Goal: Task Accomplishment & Management: Manage account settings

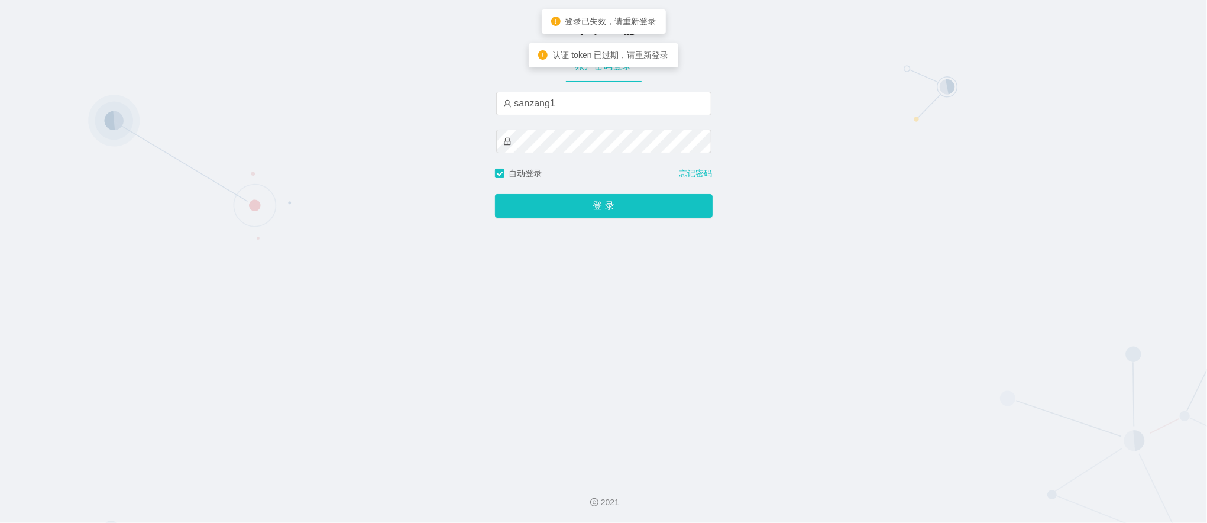
type input "sanzang666"
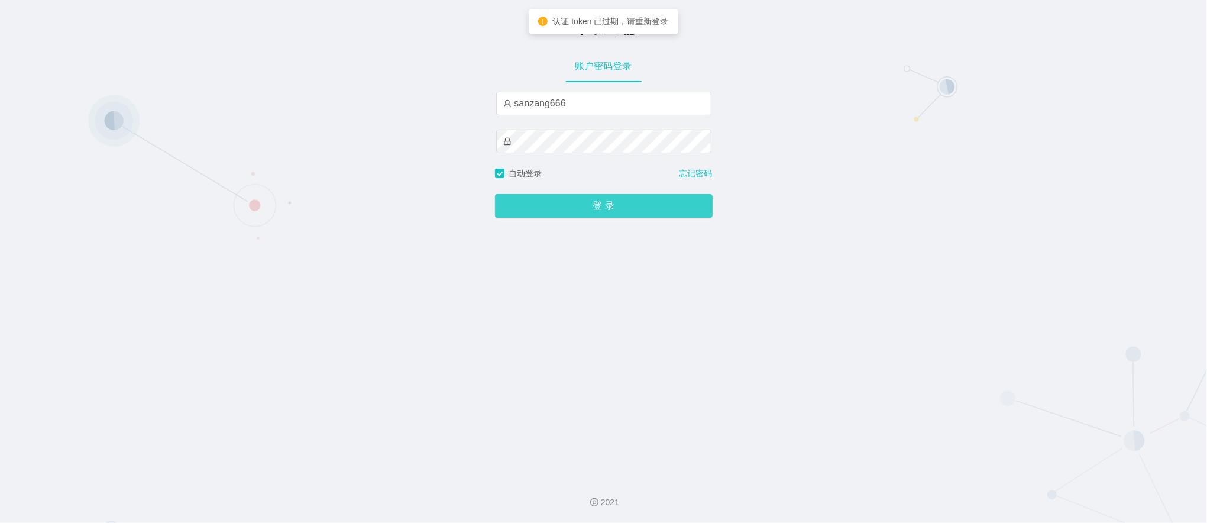
click at [557, 209] on button "登 录" at bounding box center [604, 206] width 218 height 24
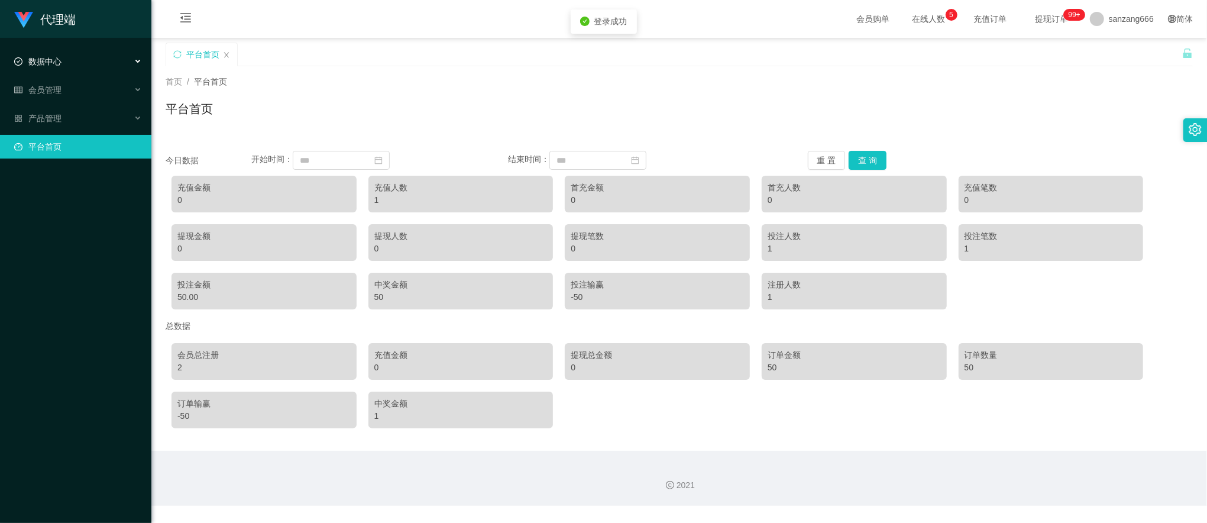
click at [48, 64] on span "数据中心" at bounding box center [37, 61] width 47 height 9
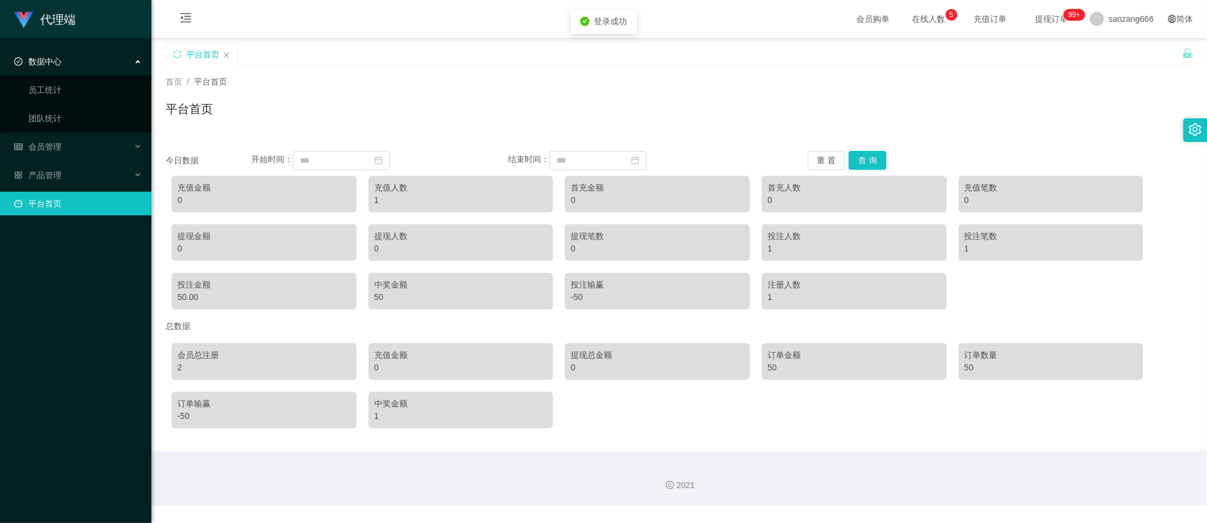
click at [46, 133] on ul "数据中心 员工统计 团队统计 会员管理 产品管理 平台首页" at bounding box center [75, 132] width 151 height 189
click at [46, 144] on span "会员管理" at bounding box center [37, 146] width 47 height 9
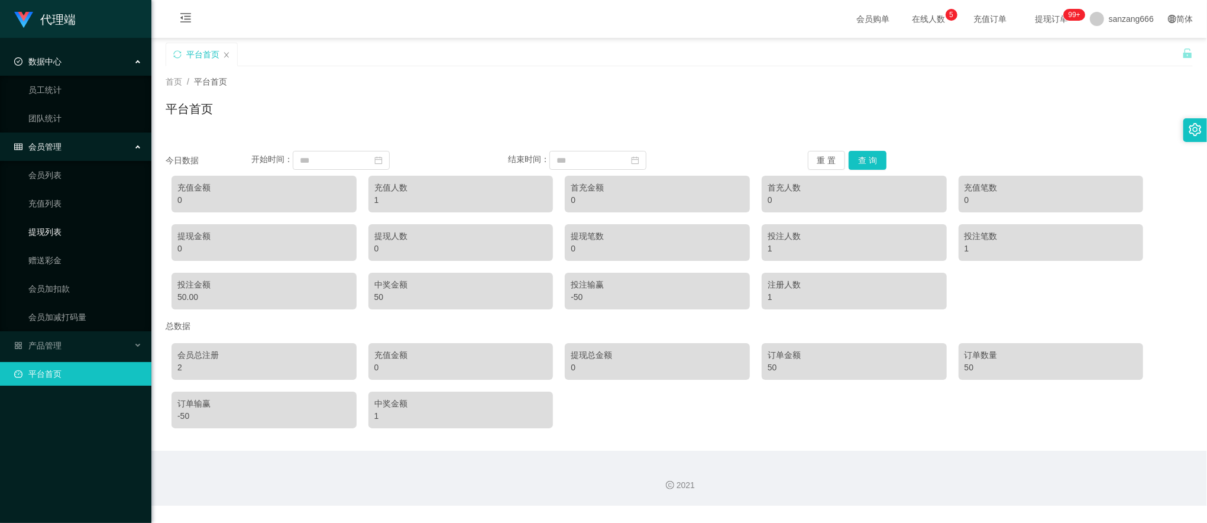
click at [58, 229] on link "提现列表" at bounding box center [85, 232] width 114 height 24
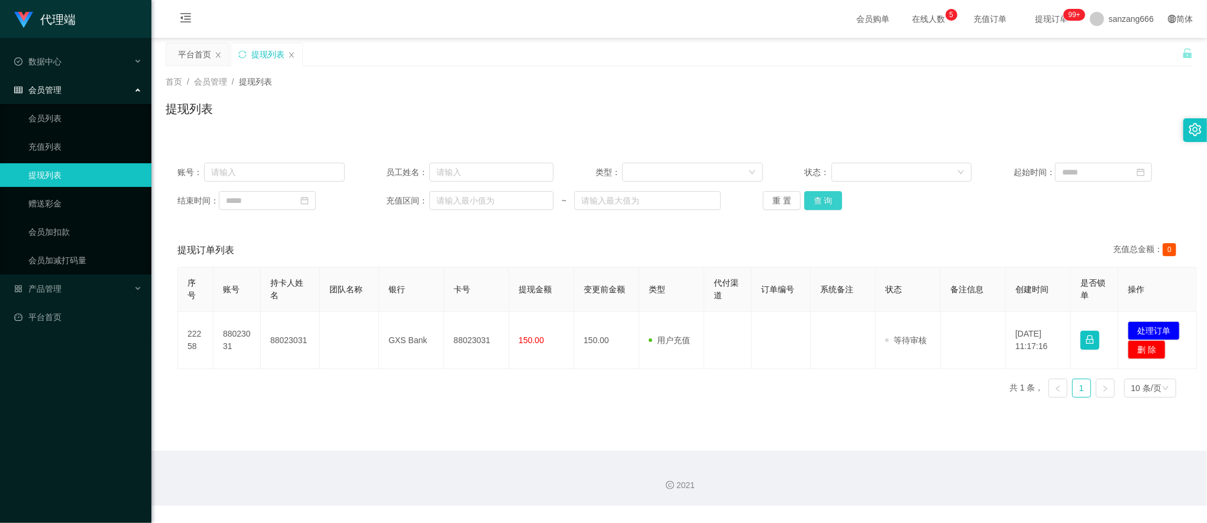
click at [826, 206] on button "查 询" at bounding box center [823, 200] width 38 height 19
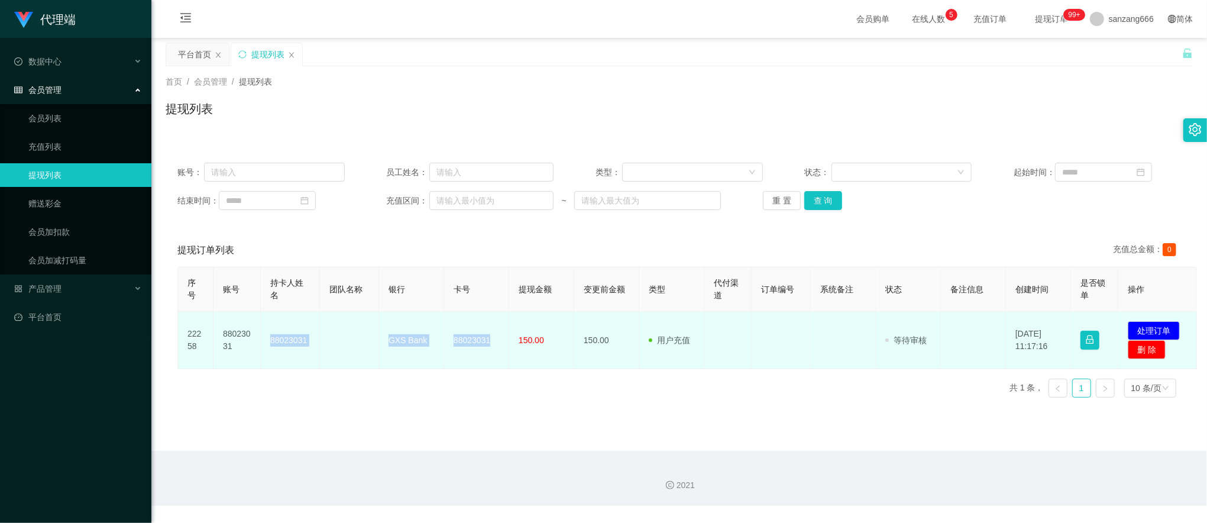
drag, startPoint x: 267, startPoint y: 338, endPoint x: 500, endPoint y: 338, distance: 232.4
click at [500, 338] on tr "22258 88023031 88023031 GXS Bank 88023031 150.00 150.00 用户充值 人工扣款 审核驳回 审核成功 等待审…" at bounding box center [687, 340] width 1019 height 57
drag, startPoint x: 500, startPoint y: 338, endPoint x: 356, endPoint y: 345, distance: 143.9
click at [356, 345] on td at bounding box center [349, 340] width 59 height 57
click at [478, 341] on td "88023031" at bounding box center [476, 340] width 65 height 57
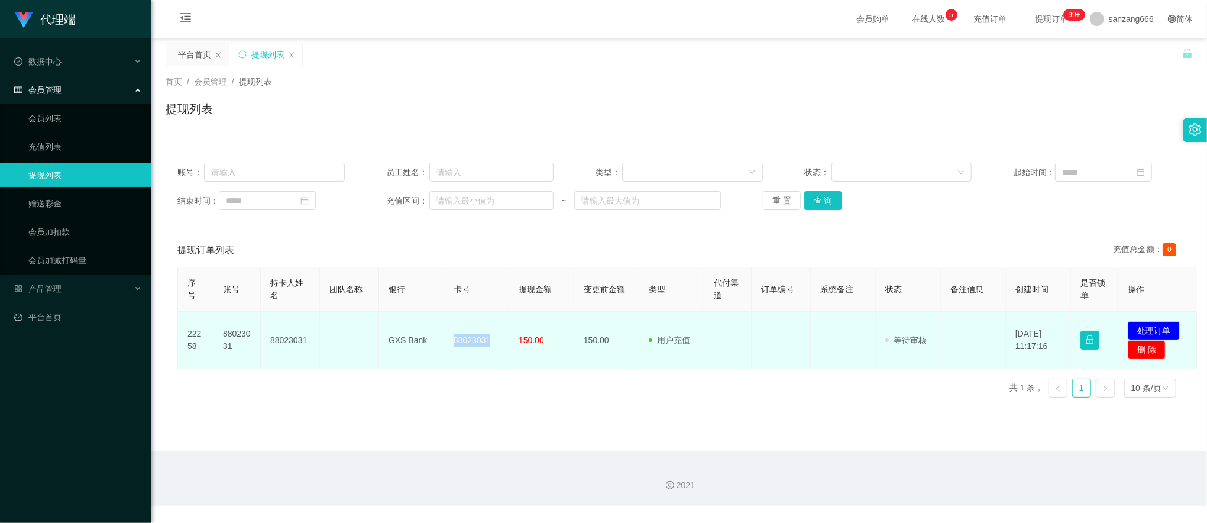
click at [478, 341] on td "88023031" at bounding box center [476, 340] width 65 height 57
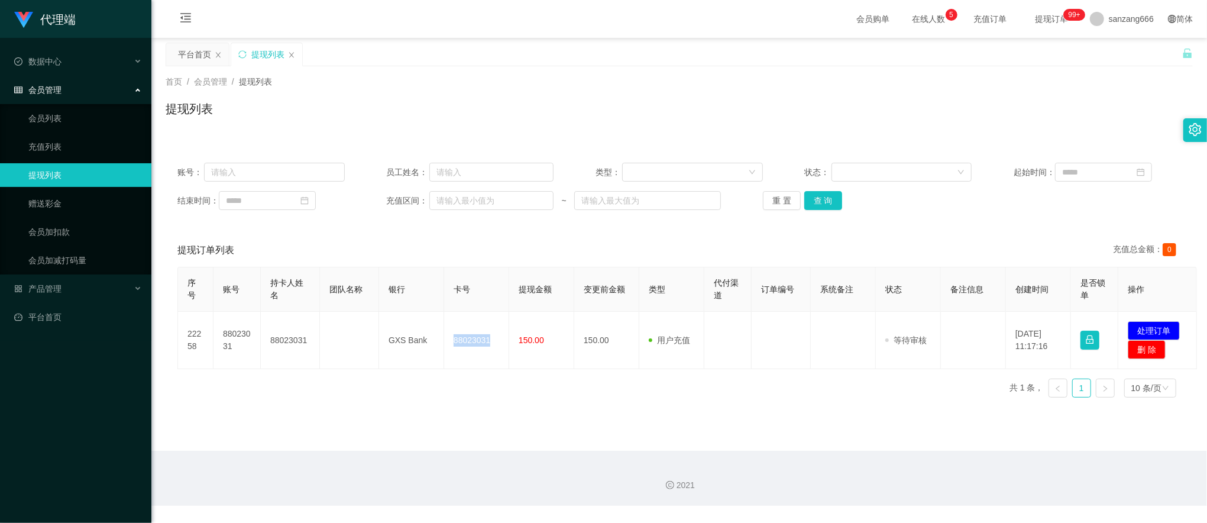
copy td "88023031"
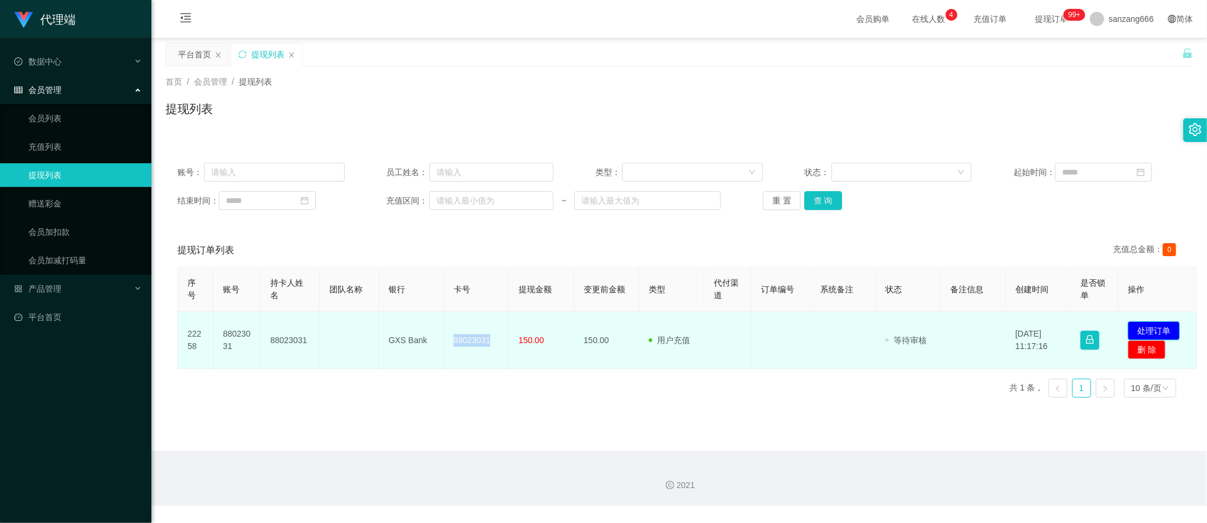
click at [1136, 324] on button "处理订单" at bounding box center [1154, 330] width 52 height 19
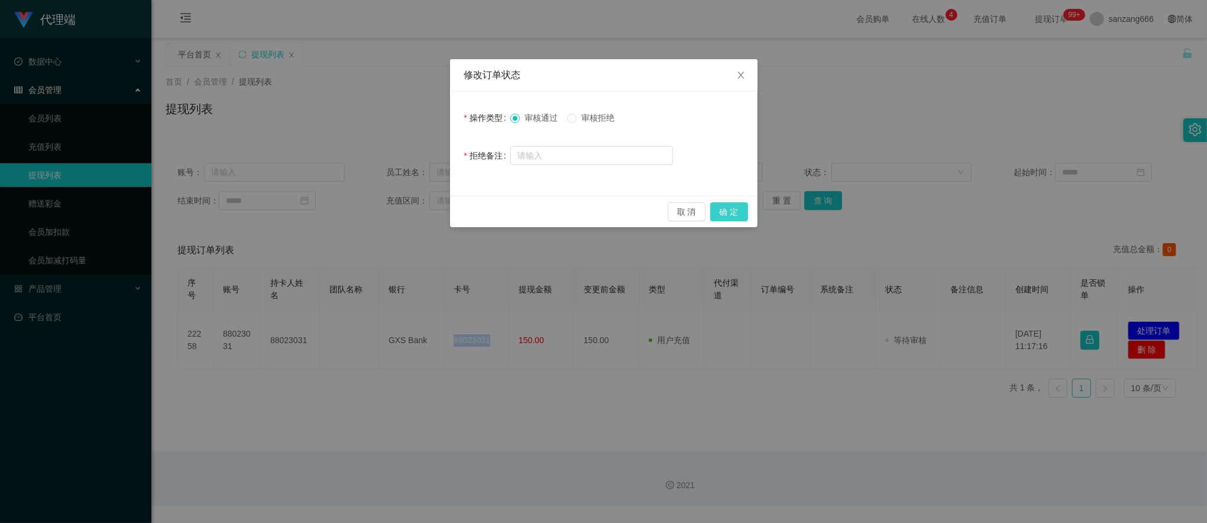
click at [720, 205] on button "确 定" at bounding box center [729, 211] width 38 height 19
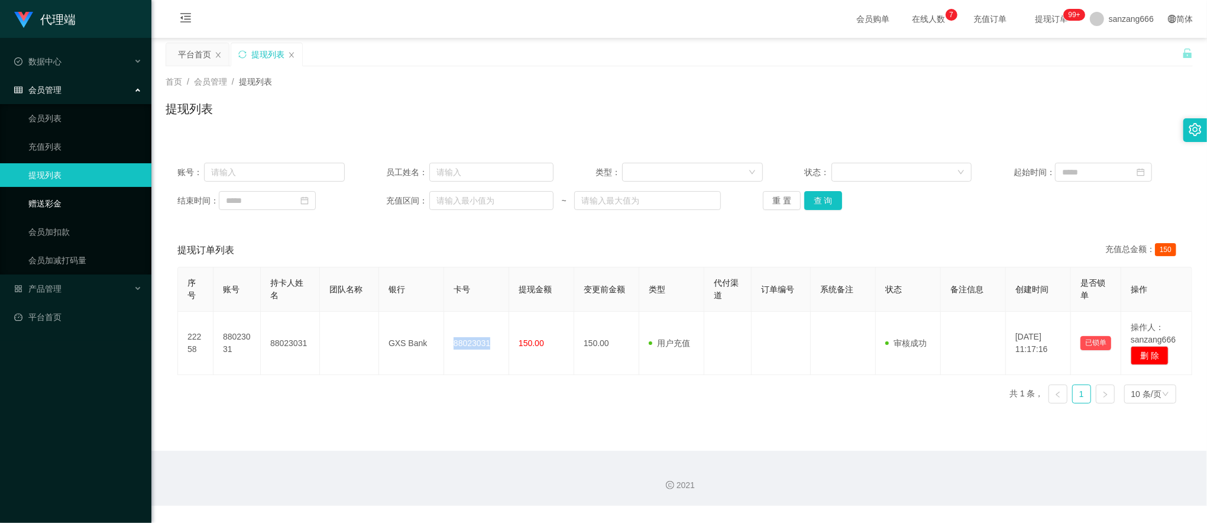
click at [48, 205] on link "赠送彩金" at bounding box center [85, 204] width 114 height 24
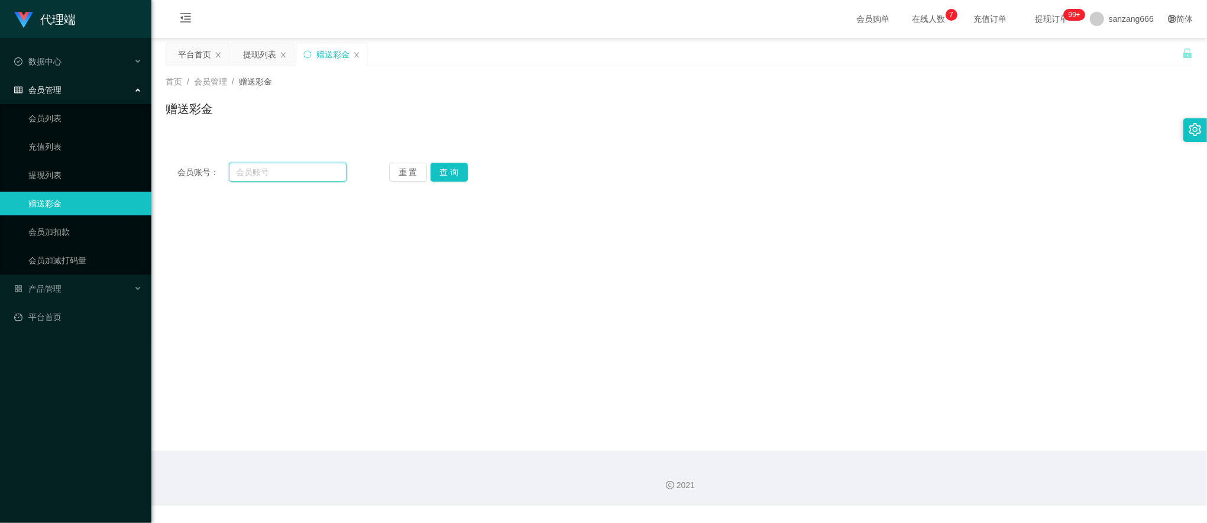
click at [258, 178] on input "text" at bounding box center [288, 172] width 118 height 19
paste input "88023031"
type input "88023031"
click at [467, 167] on div "重 置 查 询" at bounding box center [473, 172] width 169 height 19
click at [457, 172] on button "查 询" at bounding box center [450, 172] width 38 height 19
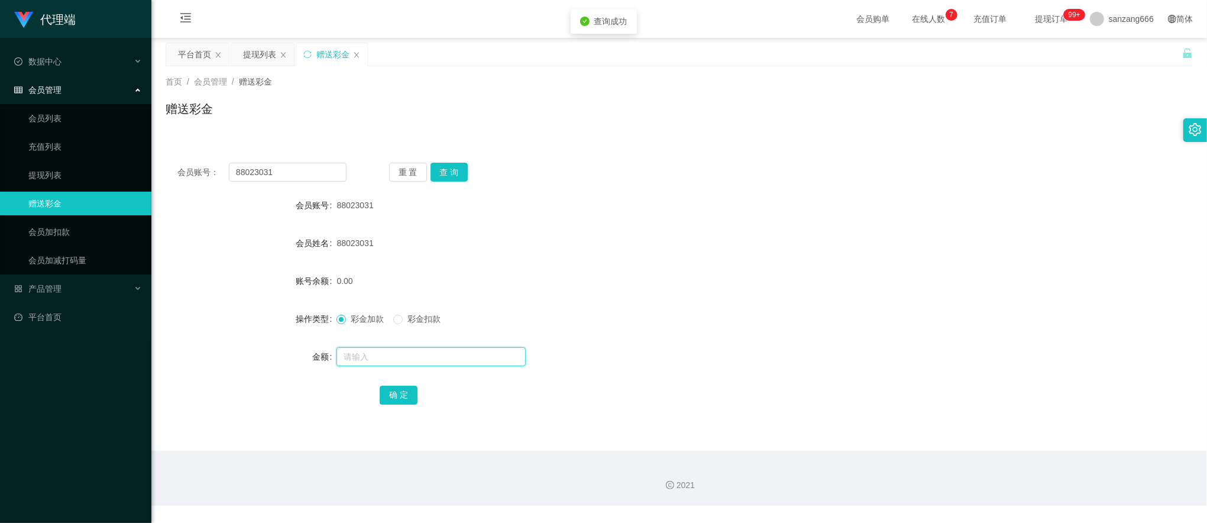
click at [355, 354] on input "text" at bounding box center [431, 356] width 189 height 19
type input "23"
click at [393, 387] on button "确 定" at bounding box center [399, 395] width 38 height 19
click at [287, 169] on input "88023031" at bounding box center [288, 172] width 118 height 19
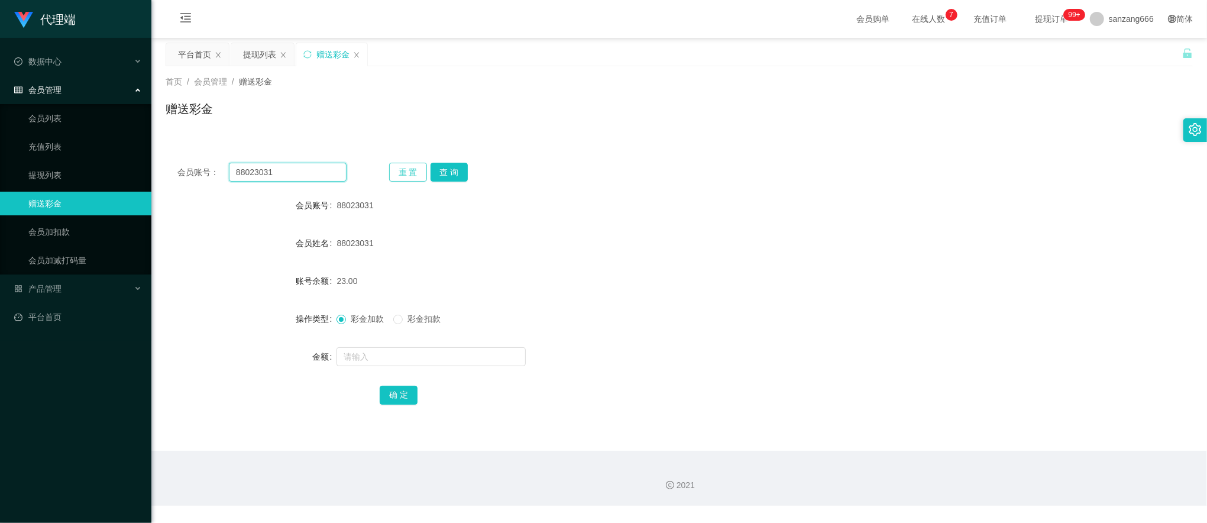
paste input "1139679159"
type input "1139679159"
click at [441, 175] on button "查 询" at bounding box center [450, 172] width 38 height 19
click at [358, 365] on input "text" at bounding box center [431, 356] width 189 height 19
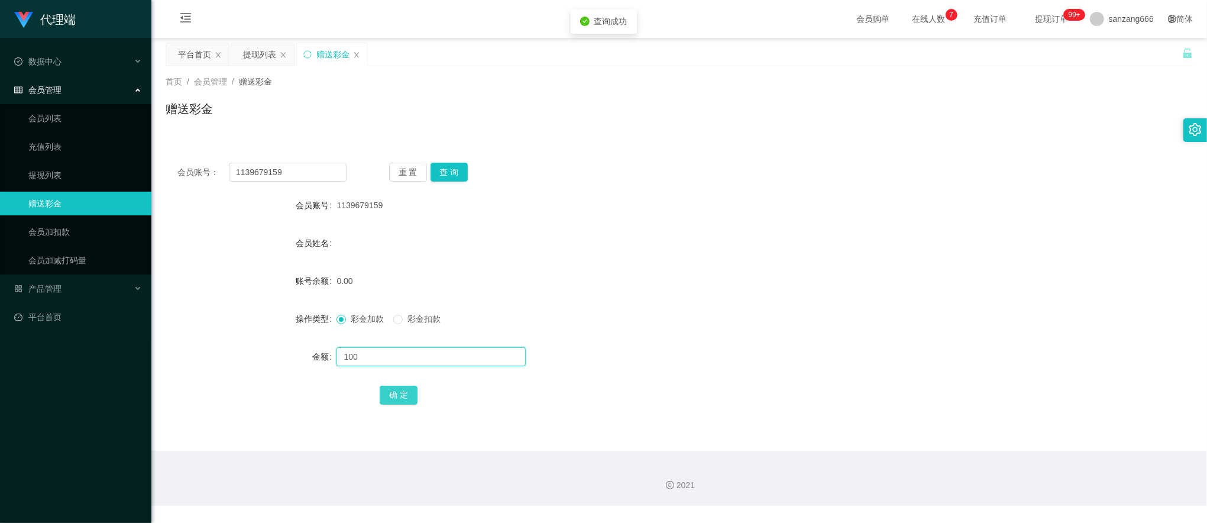
type input "100"
click at [401, 398] on button "确 定" at bounding box center [399, 395] width 38 height 19
click at [460, 172] on button "查 询" at bounding box center [450, 172] width 38 height 19
click at [259, 54] on div "提现列表" at bounding box center [259, 54] width 33 height 22
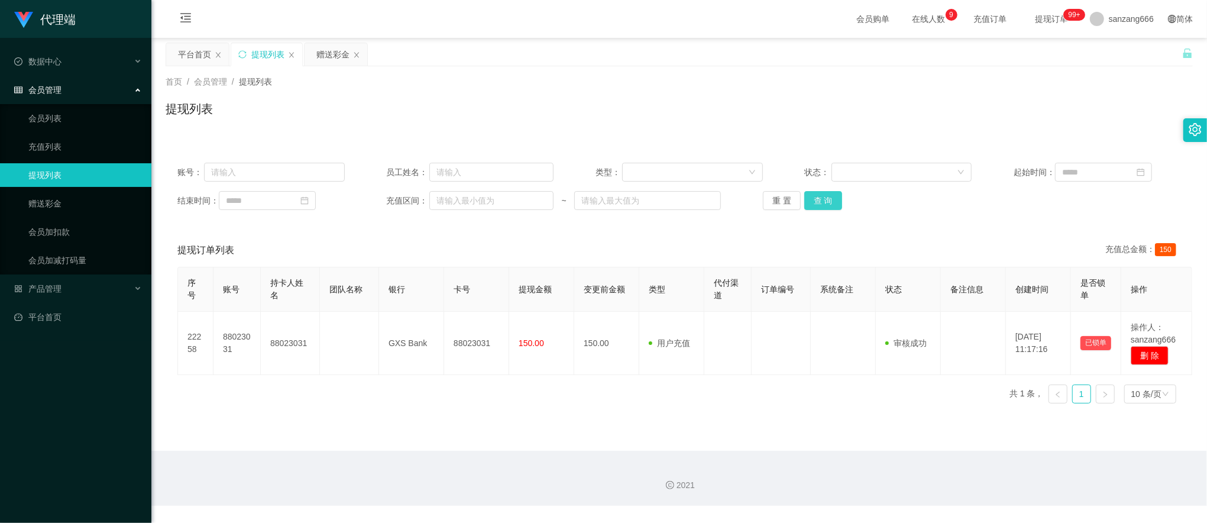
click at [834, 205] on button "查 询" at bounding box center [823, 200] width 38 height 19
click at [329, 50] on div "赠送彩金" at bounding box center [332, 54] width 33 height 22
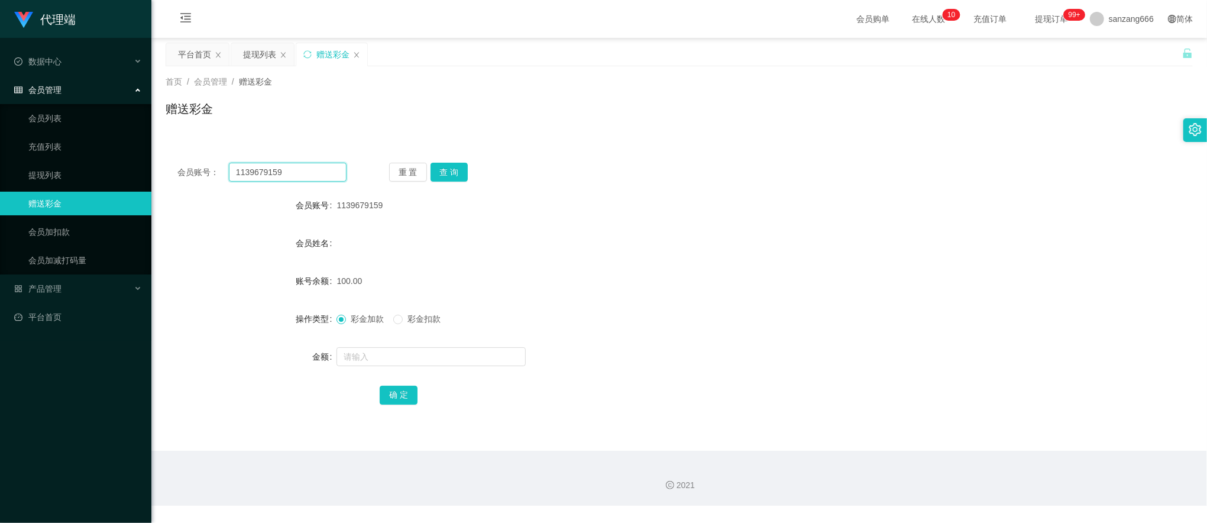
click at [265, 174] on input "1139679159" at bounding box center [288, 172] width 118 height 19
paste input "88023031"
type input "88023031"
click at [448, 167] on button "查 询" at bounding box center [450, 172] width 38 height 19
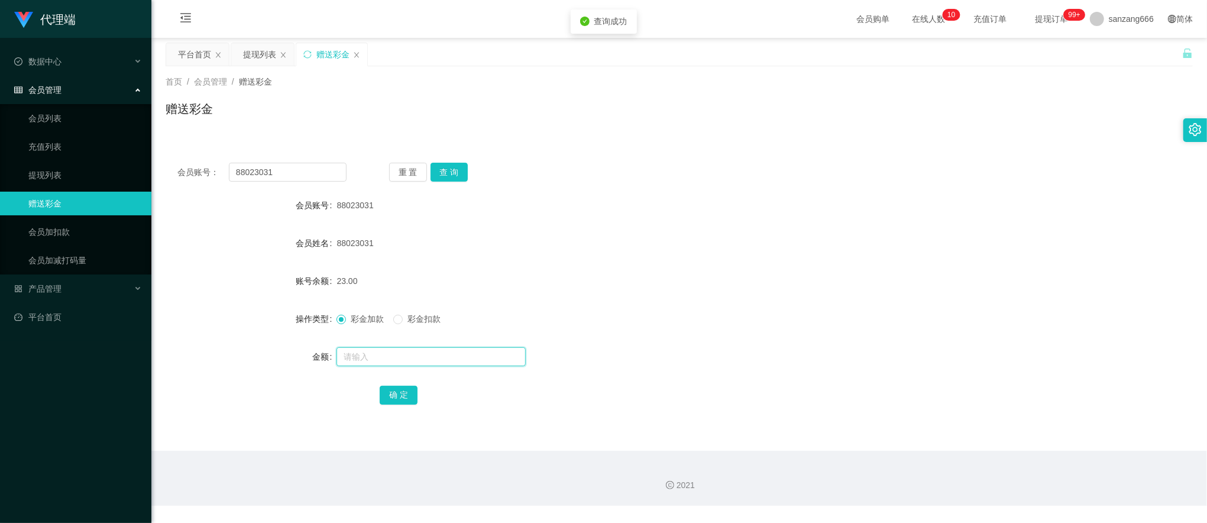
click at [365, 358] on input "text" at bounding box center [431, 356] width 189 height 19
type input "8"
click at [408, 395] on button "确 定" at bounding box center [399, 395] width 38 height 19
click at [43, 289] on span "产品管理" at bounding box center [37, 288] width 47 height 9
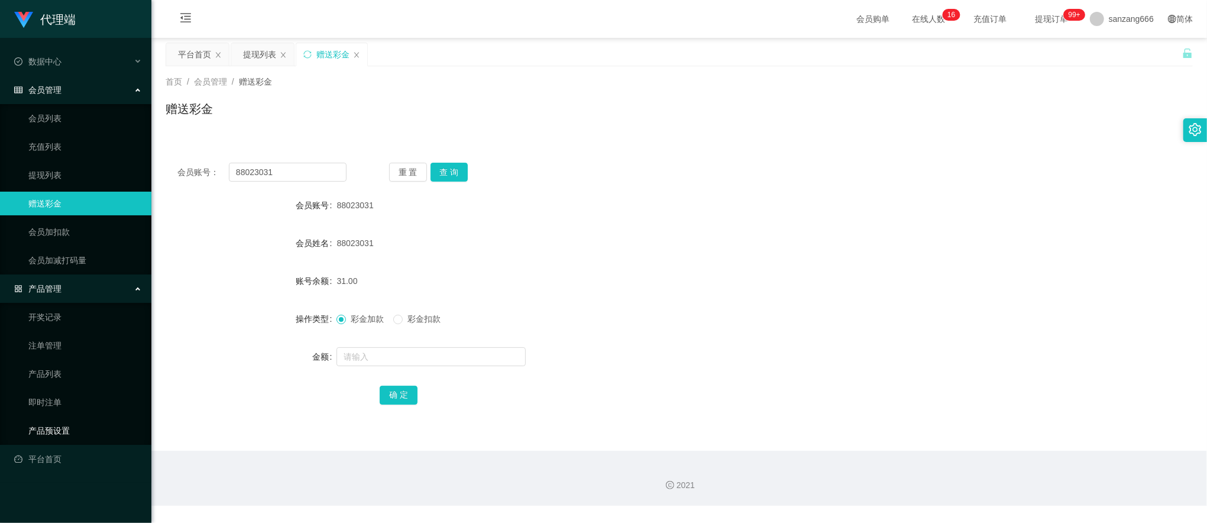
click at [46, 428] on link "产品预设置" at bounding box center [85, 431] width 114 height 24
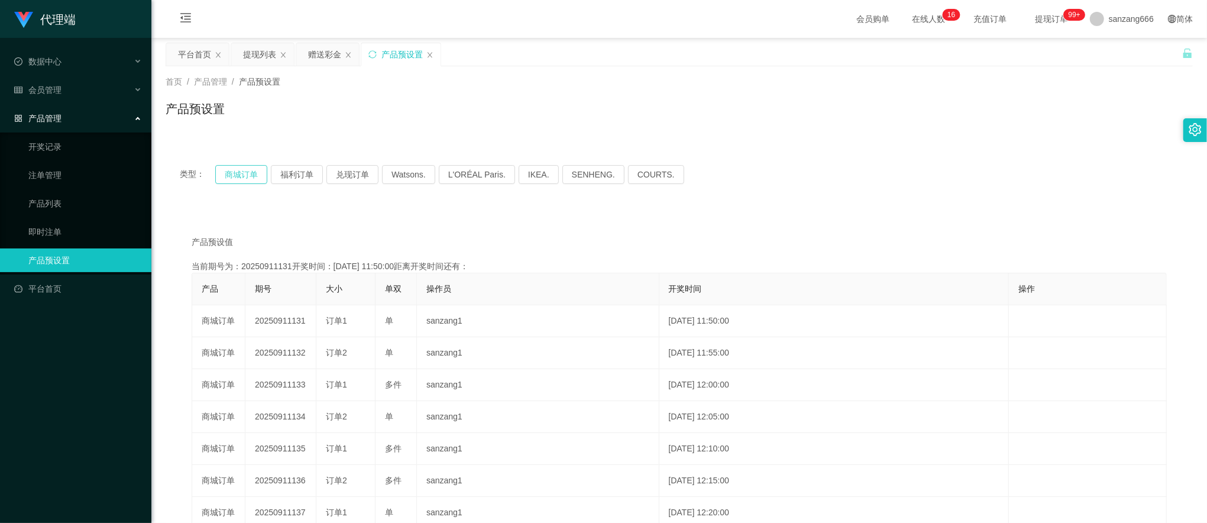
click at [238, 180] on button "商城订单" at bounding box center [241, 174] width 52 height 19
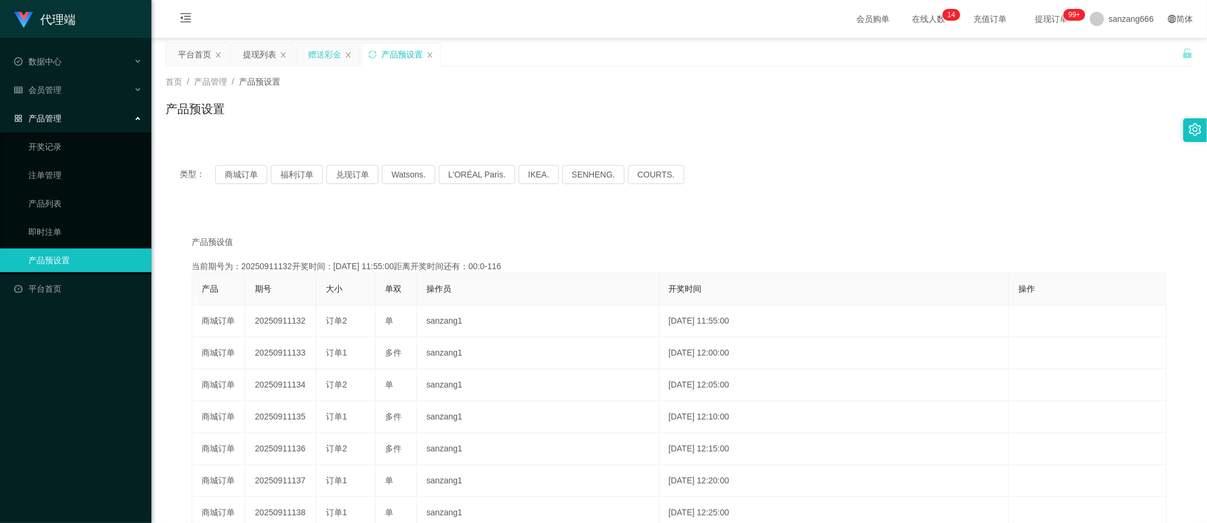
click at [322, 48] on div "赠送彩金" at bounding box center [324, 54] width 33 height 22
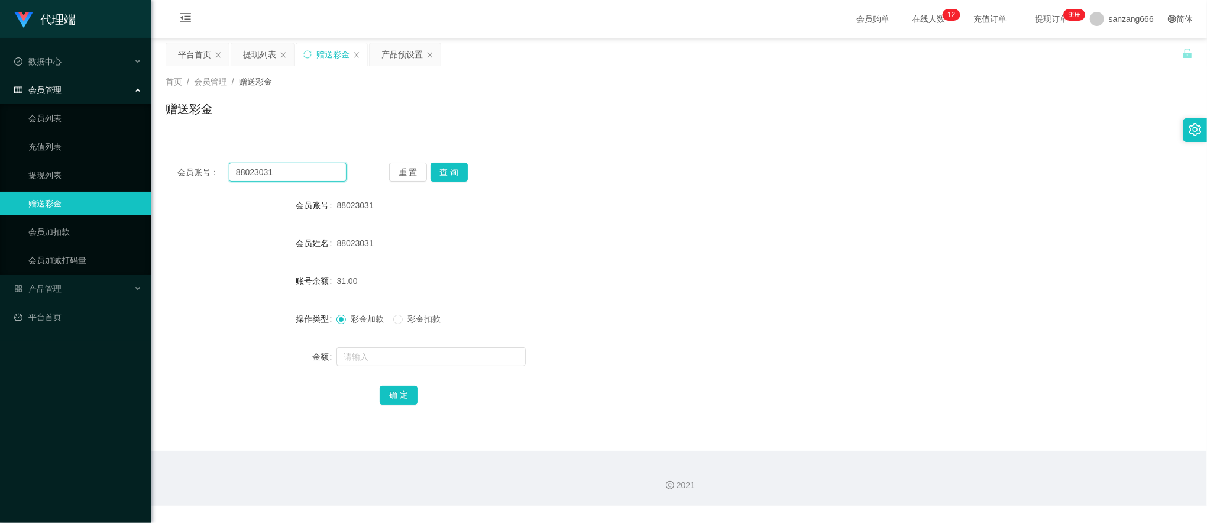
click at [277, 174] on input "88023031" at bounding box center [288, 172] width 118 height 19
paste input "90366160"
type input "90366160"
click at [441, 166] on button "查 询" at bounding box center [450, 172] width 38 height 19
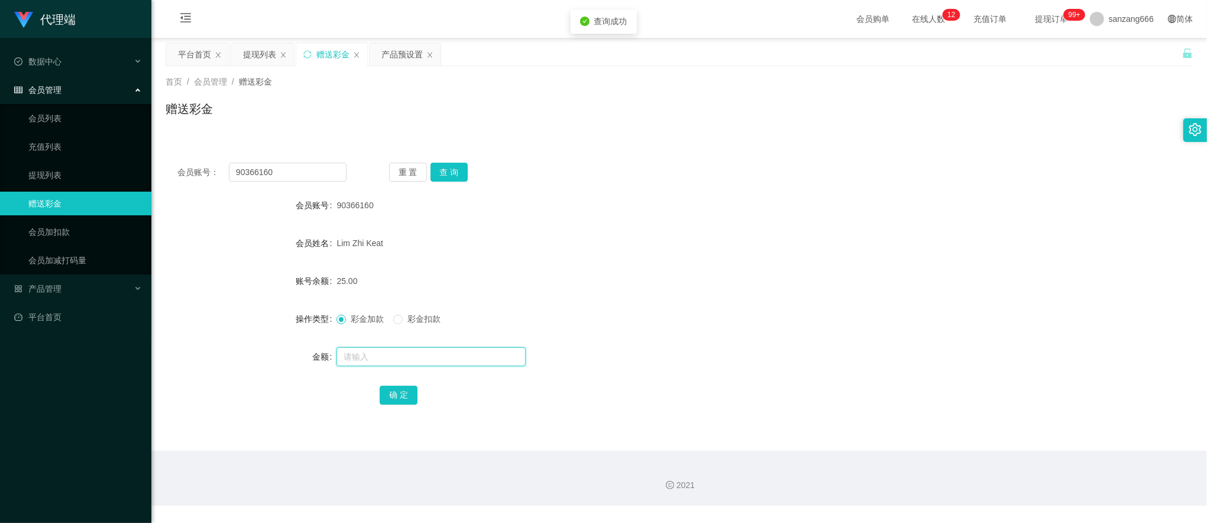
click at [362, 360] on input "text" at bounding box center [431, 356] width 189 height 19
type input "8"
click at [388, 392] on button "确 定" at bounding box center [399, 395] width 38 height 19
click at [280, 175] on input "90366160" at bounding box center [288, 172] width 118 height 19
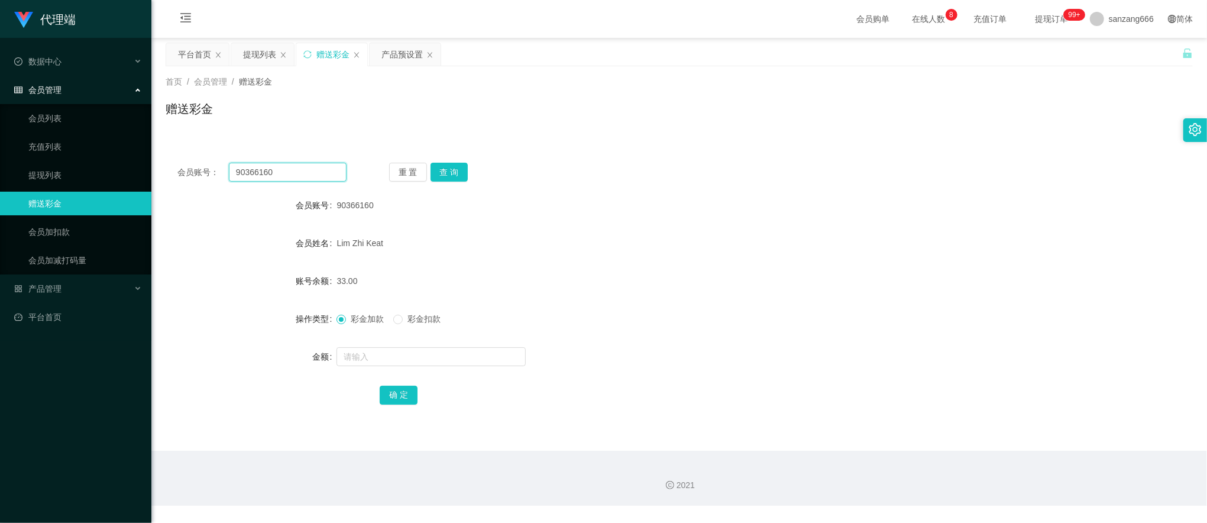
paste input "88023031"
type input "88023031"
click at [457, 174] on button "查 询" at bounding box center [450, 172] width 38 height 19
click at [380, 351] on input "text" at bounding box center [431, 356] width 189 height 19
type input "8"
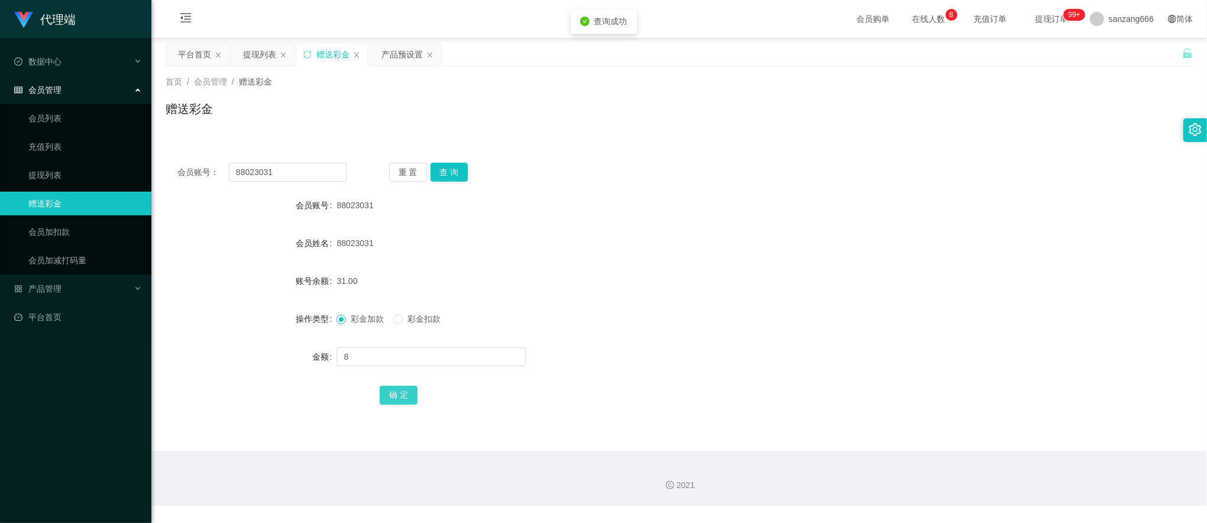
click at [403, 393] on button "确 定" at bounding box center [399, 395] width 38 height 19
click at [273, 171] on input "88023031" at bounding box center [288, 172] width 118 height 19
paste input "90366160"
type input "90366160"
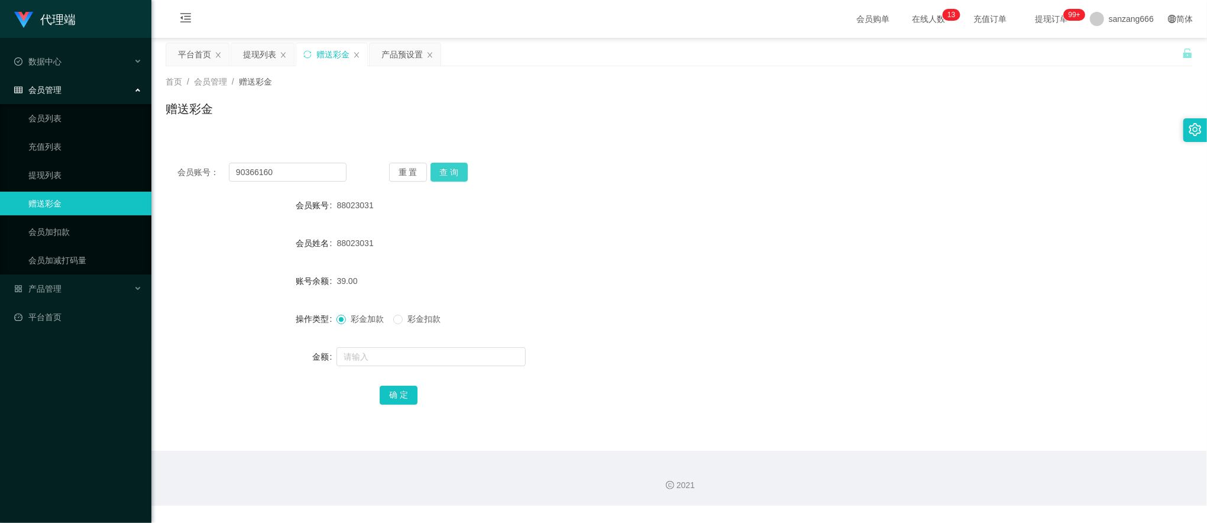
click at [434, 171] on button "查 询" at bounding box center [450, 172] width 38 height 19
click at [370, 354] on input "text" at bounding box center [431, 356] width 189 height 19
type input "16"
click at [400, 402] on button "确 定" at bounding box center [399, 395] width 38 height 19
click at [268, 58] on div "提现列表" at bounding box center [259, 54] width 33 height 22
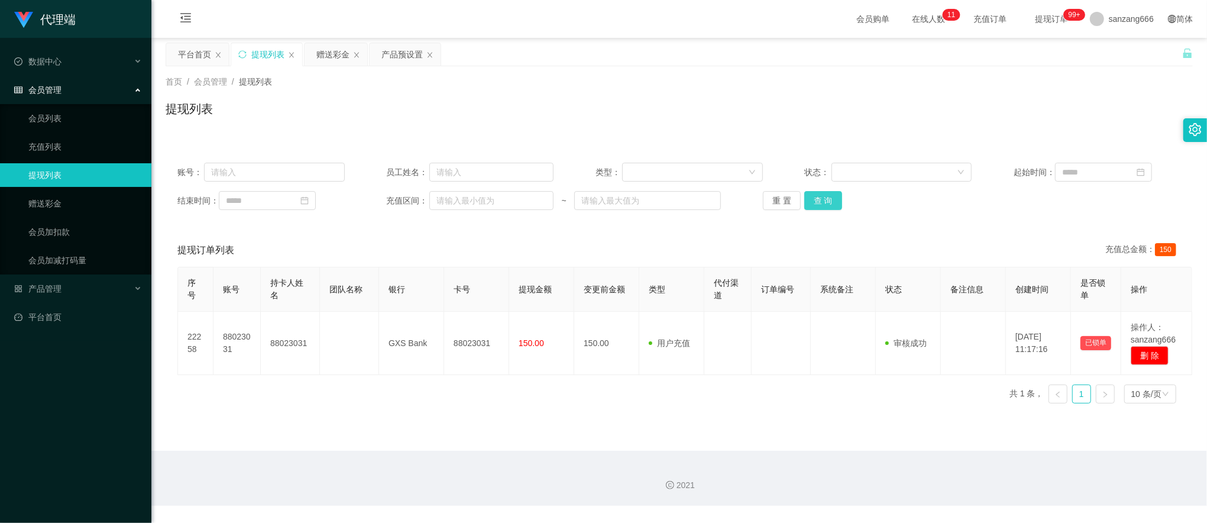
click at [829, 206] on button "查 询" at bounding box center [823, 200] width 38 height 19
click at [264, 167] on input "text" at bounding box center [274, 172] width 141 height 19
paste input "90366160"
type input "90366160"
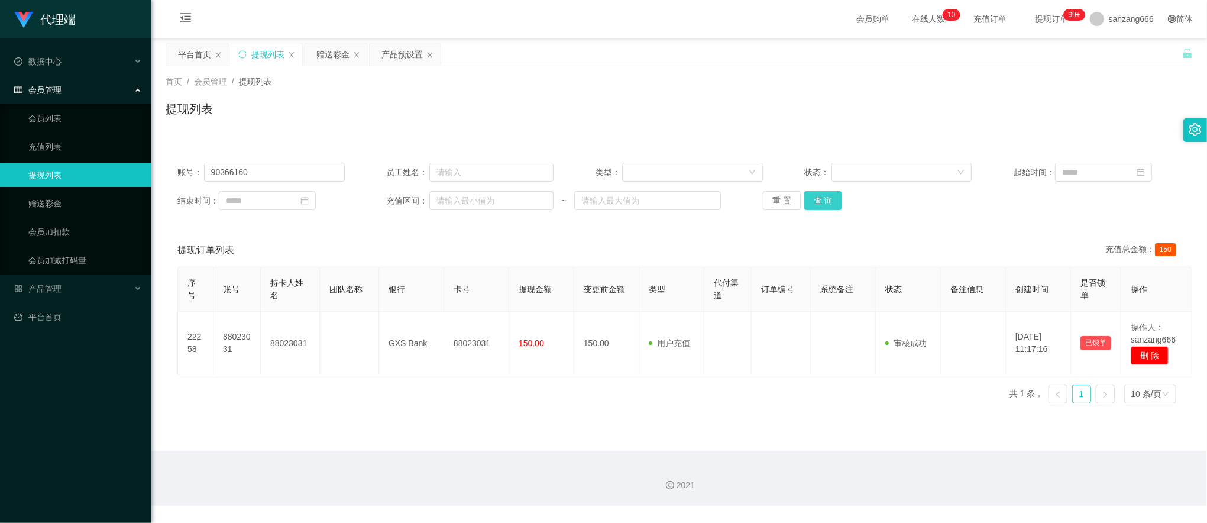
click at [829, 199] on button "查 询" at bounding box center [823, 200] width 38 height 19
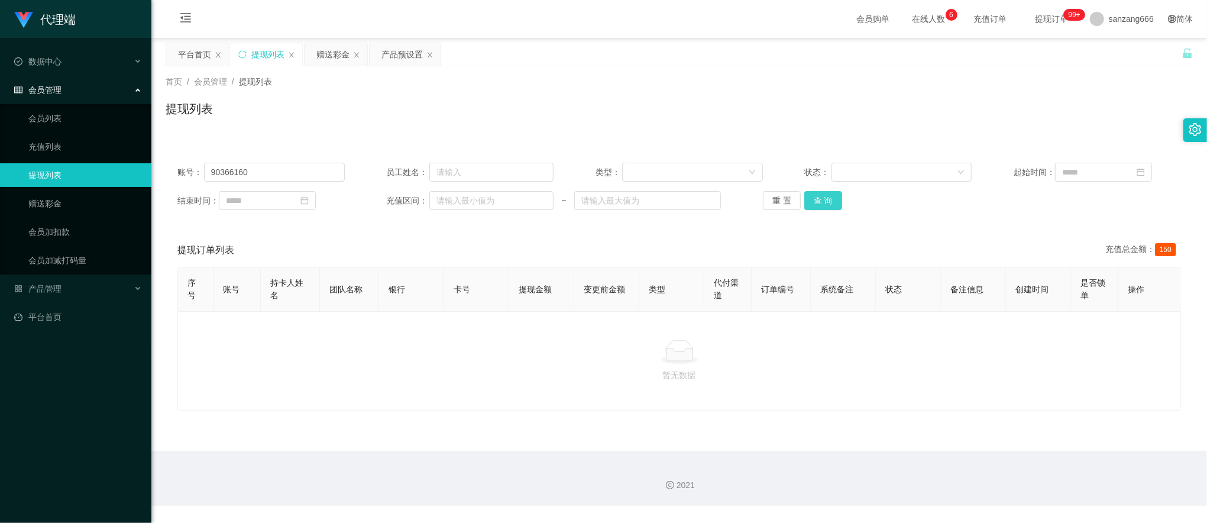
click at [819, 201] on button "查 询" at bounding box center [823, 200] width 38 height 19
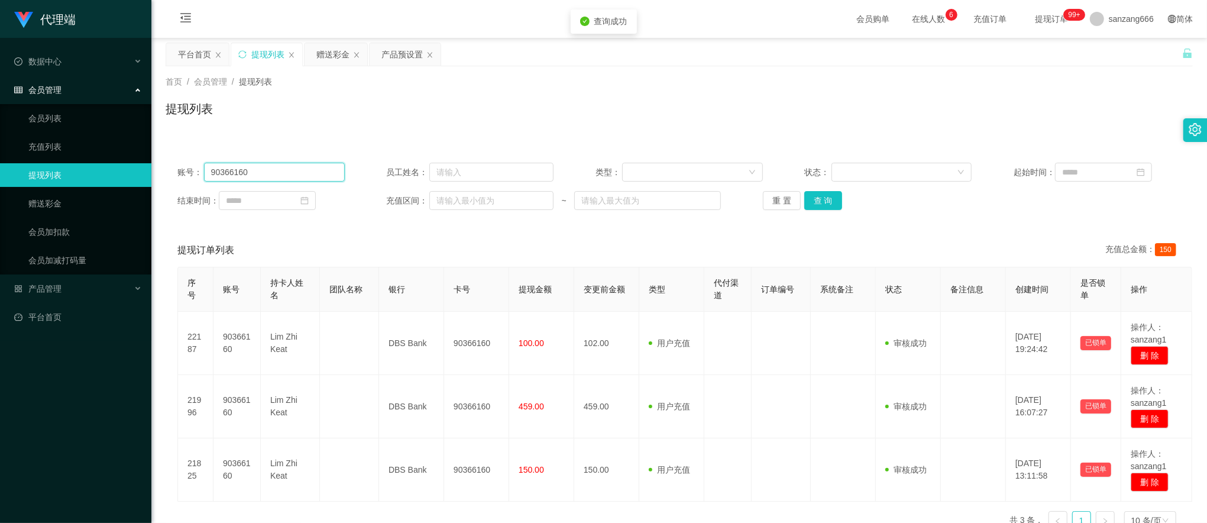
click at [244, 178] on input "90366160" at bounding box center [274, 172] width 141 height 19
click at [789, 202] on button "重 置" at bounding box center [782, 200] width 38 height 19
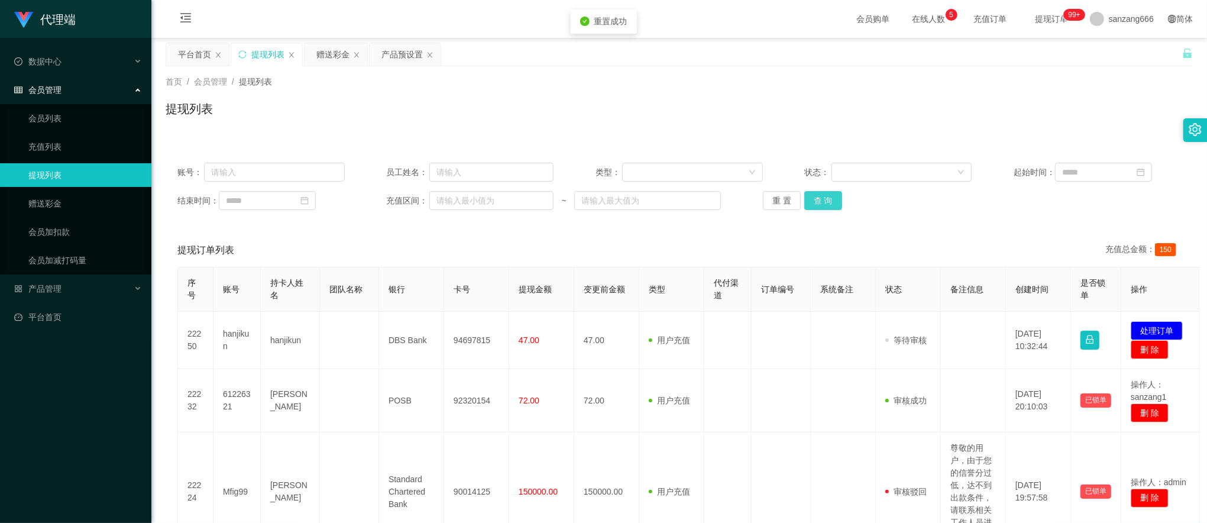
click at [842, 201] on div "重 置 查 询" at bounding box center [846, 200] width 167 height 19
click at [830, 201] on button "查 询" at bounding box center [823, 200] width 38 height 19
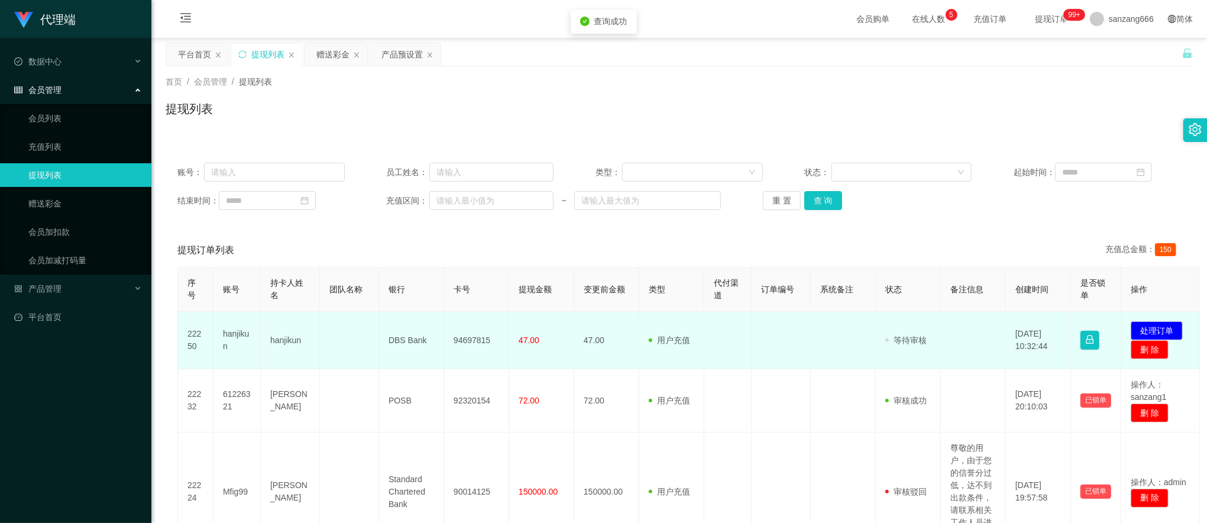
click at [280, 342] on td "hanjikun" at bounding box center [290, 340] width 59 height 57
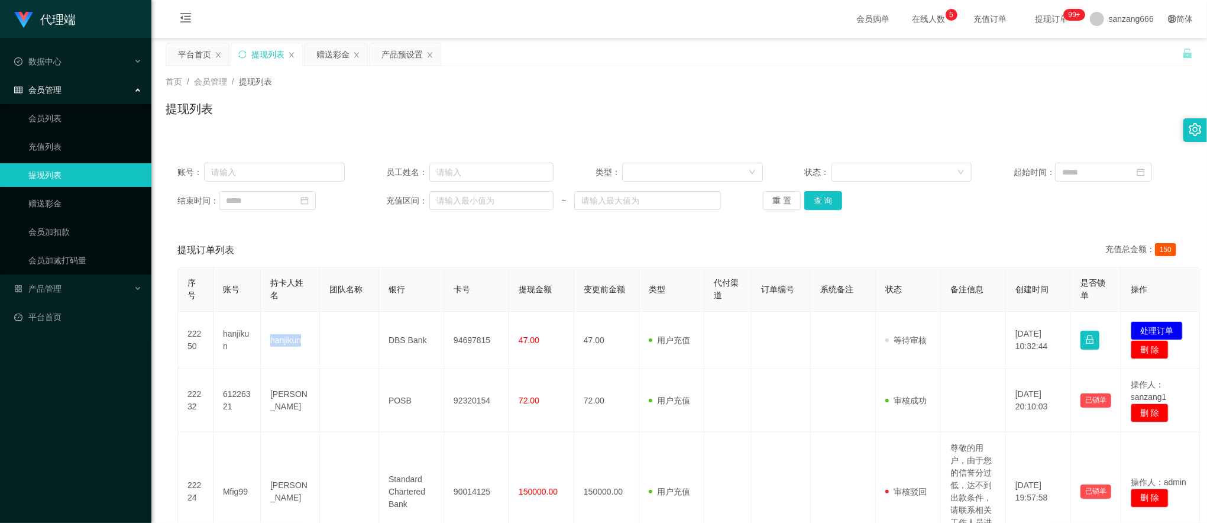
copy td "hanjikun"
click at [446, 114] on div "提现列表" at bounding box center [679, 113] width 1027 height 27
click at [319, 53] on div "赠送彩金" at bounding box center [332, 54] width 33 height 22
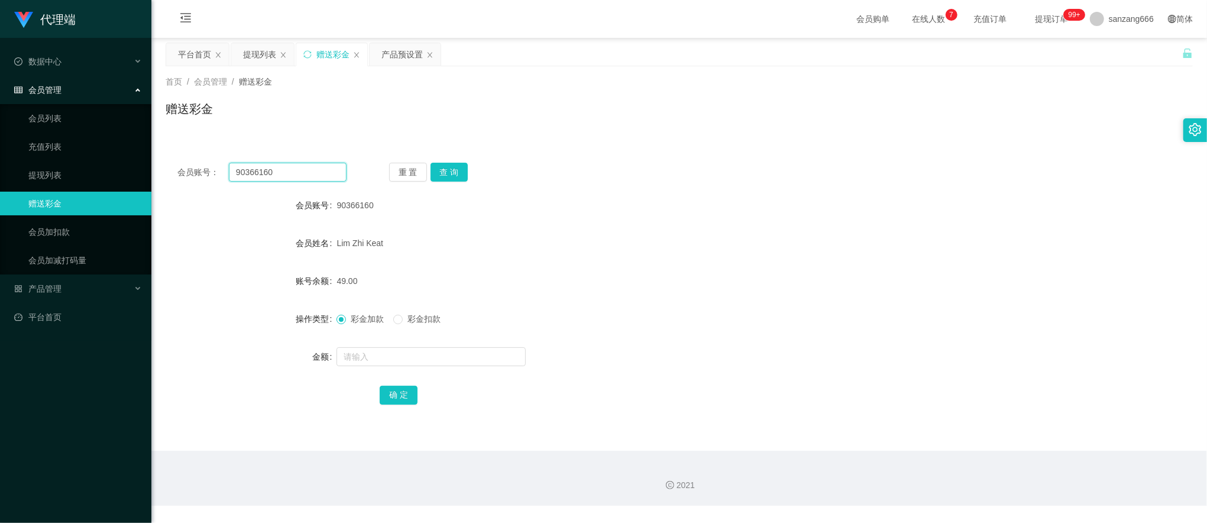
click at [251, 170] on input "90366160" at bounding box center [288, 172] width 118 height 19
paste input "88023031"
type input "88023031"
click at [441, 166] on button "查 询" at bounding box center [450, 172] width 38 height 19
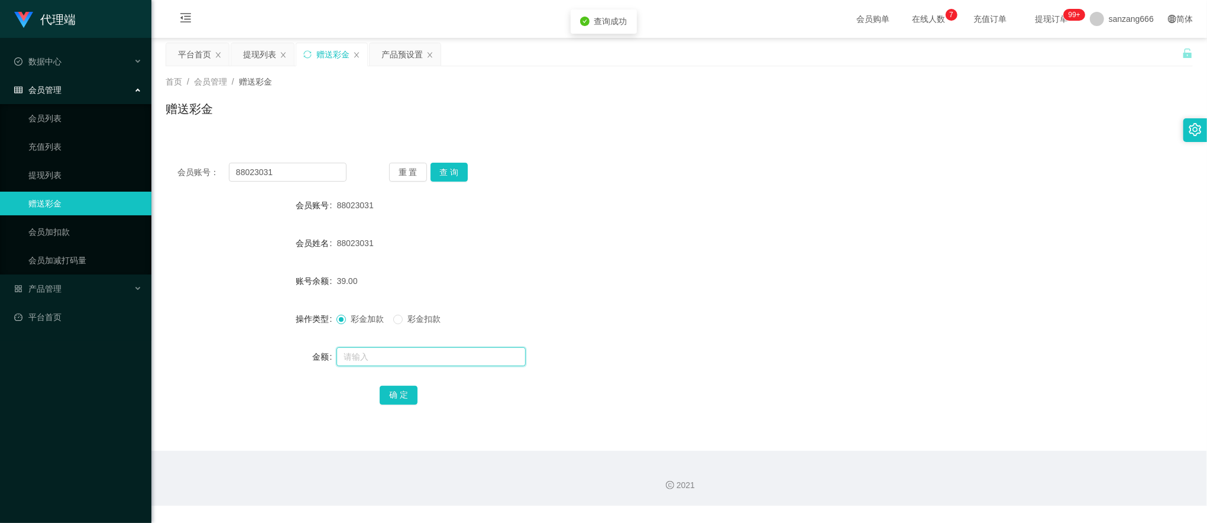
click at [367, 361] on input "text" at bounding box center [431, 356] width 189 height 19
type input "8"
click at [415, 395] on button "确 定" at bounding box center [399, 395] width 38 height 19
click at [274, 166] on input "88023031" at bounding box center [288, 172] width 118 height 19
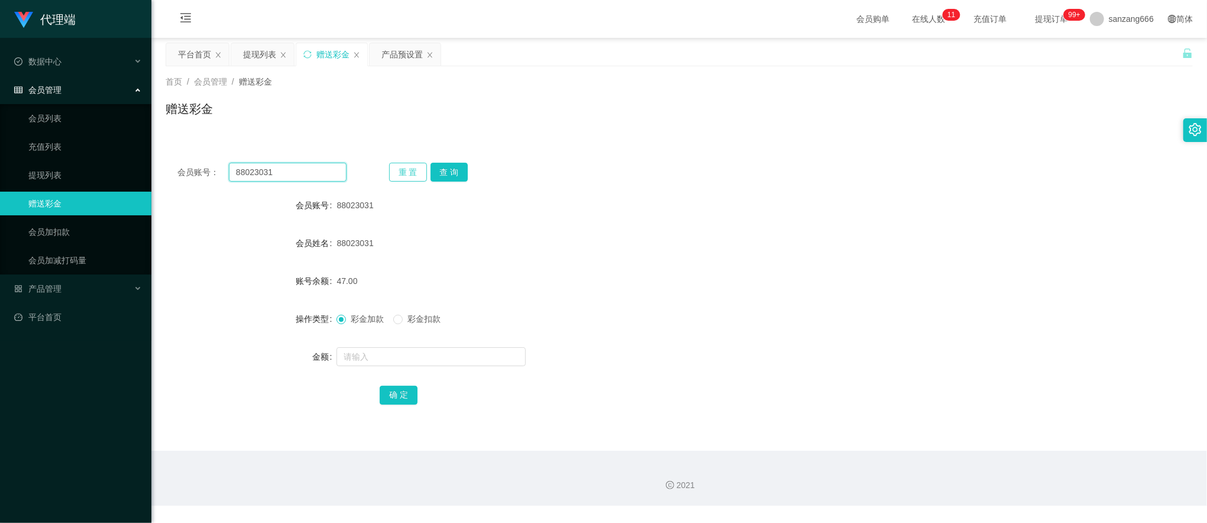
paste input "1139679159"
type input "1139679159"
click at [457, 175] on button "查 询" at bounding box center [450, 172] width 38 height 19
click at [362, 356] on input "text" at bounding box center [431, 356] width 189 height 19
type input "8"
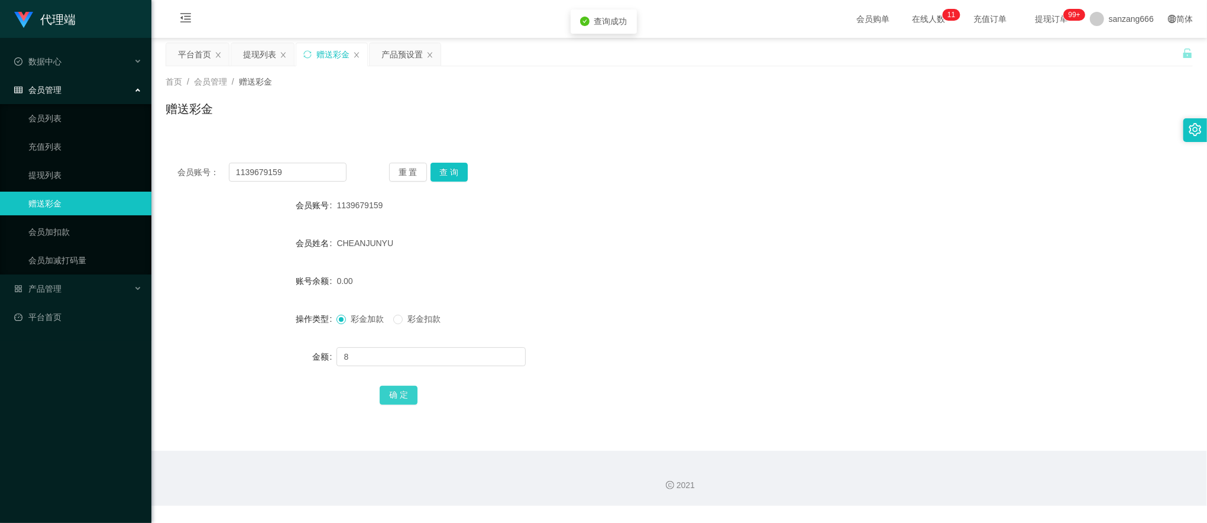
click at [396, 389] on button "确 定" at bounding box center [399, 395] width 38 height 19
click at [261, 175] on input "1139679159" at bounding box center [288, 172] width 118 height 19
click at [447, 176] on button "查 询" at bounding box center [450, 172] width 38 height 19
click at [364, 368] on div at bounding box center [636, 357] width 599 height 24
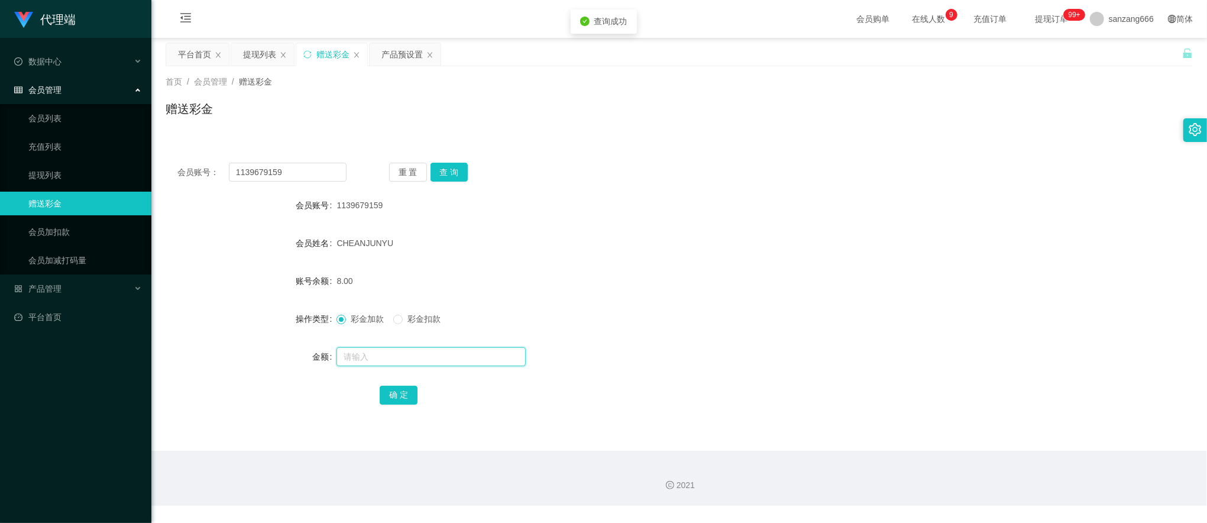
click at [372, 358] on input "text" at bounding box center [431, 356] width 189 height 19
type input "15"
click at [380, 388] on button "确 定" at bounding box center [399, 395] width 38 height 19
click at [272, 59] on div "提现列表" at bounding box center [259, 54] width 33 height 22
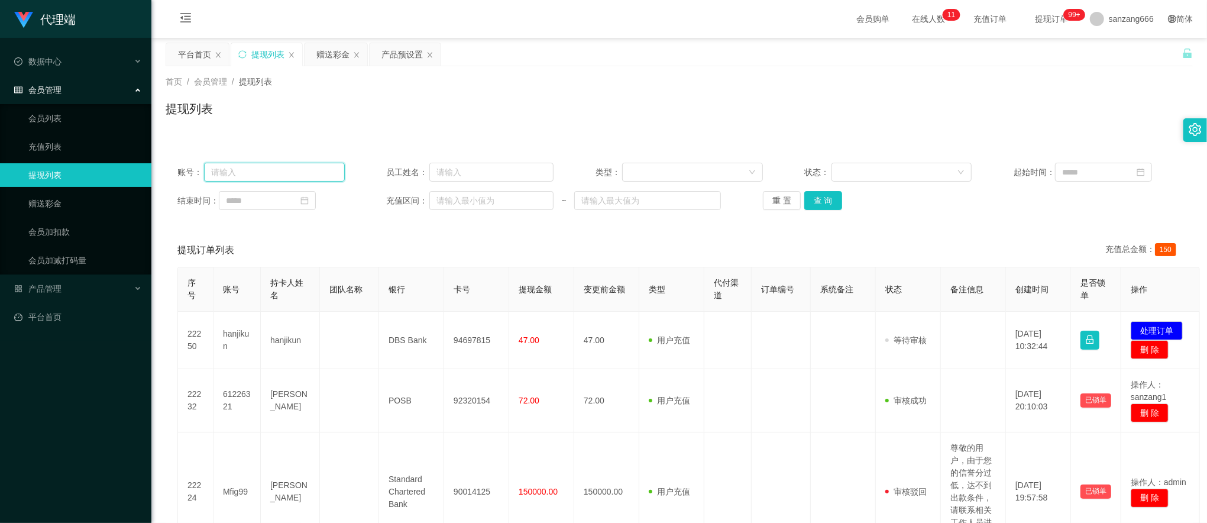
click at [258, 176] on input "text" at bounding box center [274, 172] width 141 height 19
paste input "1139679159"
type input "1139679159"
click at [821, 202] on button "查 询" at bounding box center [823, 200] width 38 height 19
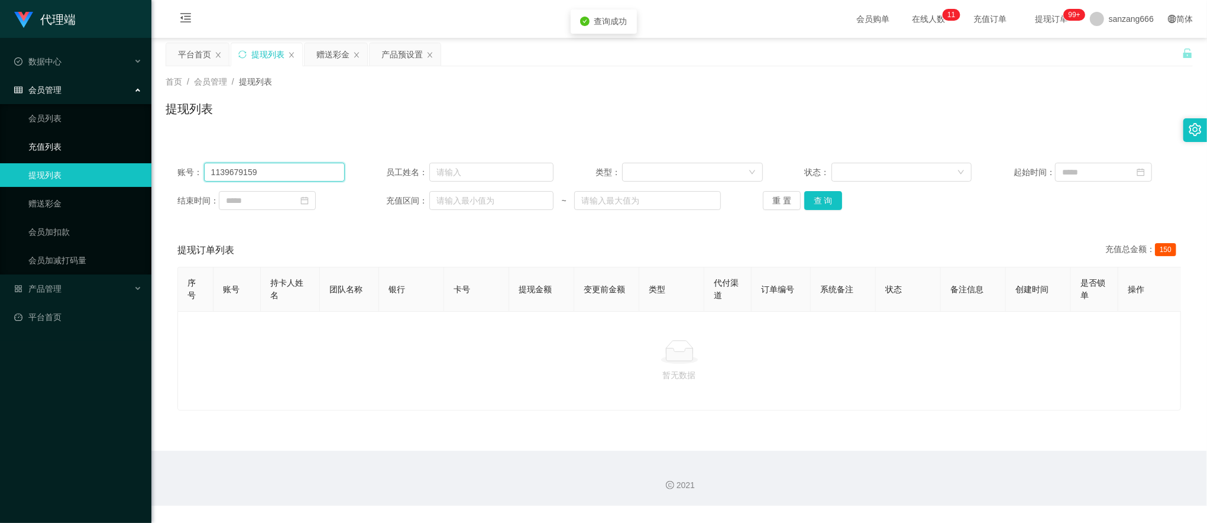
drag, startPoint x: 309, startPoint y: 169, endPoint x: 117, endPoint y: 143, distance: 194.0
click at [117, 143] on section "代理端 数据中心 员工统计 团队统计 会员管理 会员列表 充值列表 提现列表 赠送彩金 会员加扣款 会员加减打码量 产品管理 开奖记录 注单管理 产品列表 即…" at bounding box center [603, 253] width 1207 height 506
click at [342, 53] on div "赠送彩金" at bounding box center [332, 54] width 33 height 22
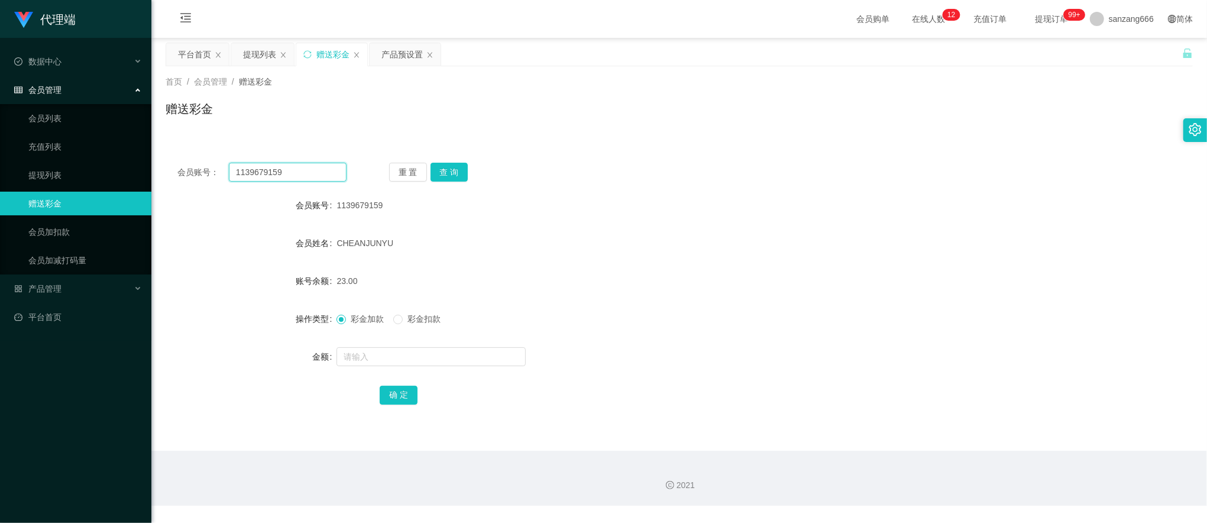
click at [275, 172] on input "1139679159" at bounding box center [288, 172] width 118 height 19
paste input "88023031"
type input "88023031"
click at [446, 179] on button "查 询" at bounding box center [450, 172] width 38 height 19
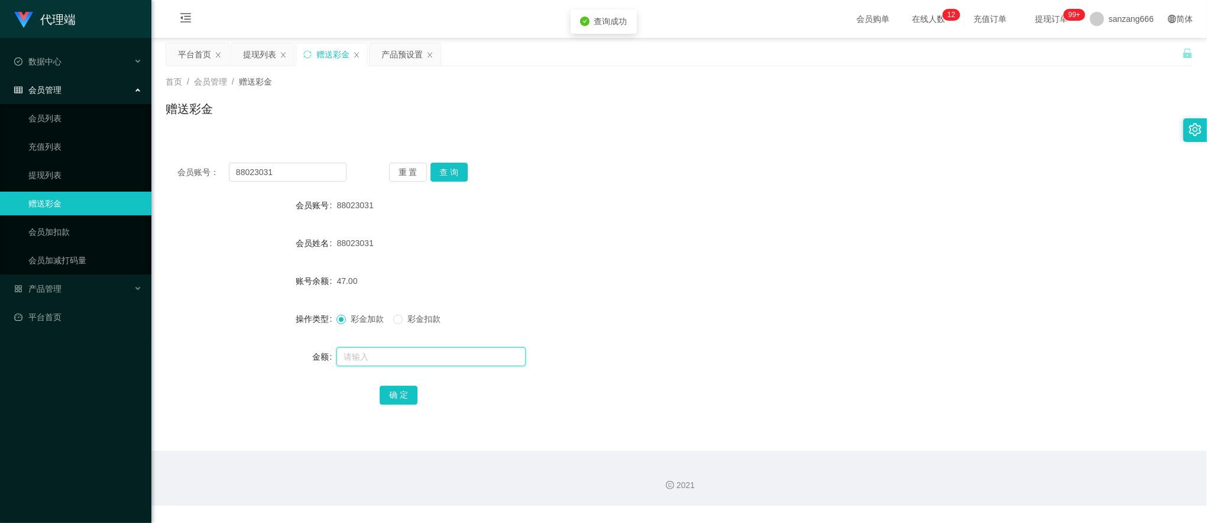
click at [377, 363] on input "text" at bounding box center [431, 356] width 189 height 19
type input "8"
click at [396, 394] on button "确 定" at bounding box center [399, 395] width 38 height 19
click at [297, 171] on input "88023031" at bounding box center [288, 172] width 118 height 19
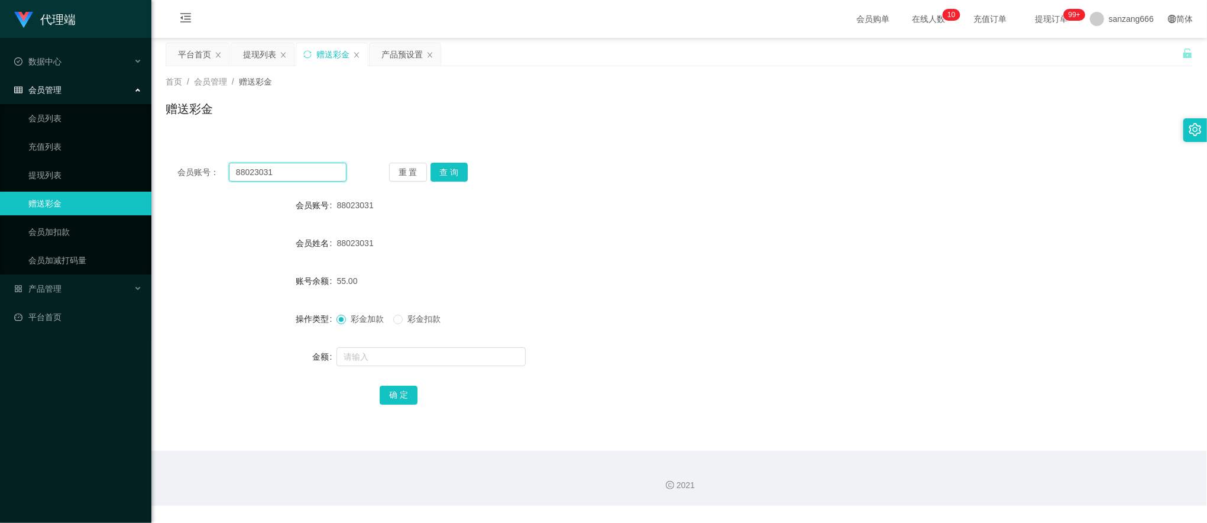
paste input "90366160"
type input "90366160"
click at [460, 171] on button "查 询" at bounding box center [450, 172] width 38 height 19
click at [376, 347] on input "text" at bounding box center [431, 356] width 189 height 19
type input "8"
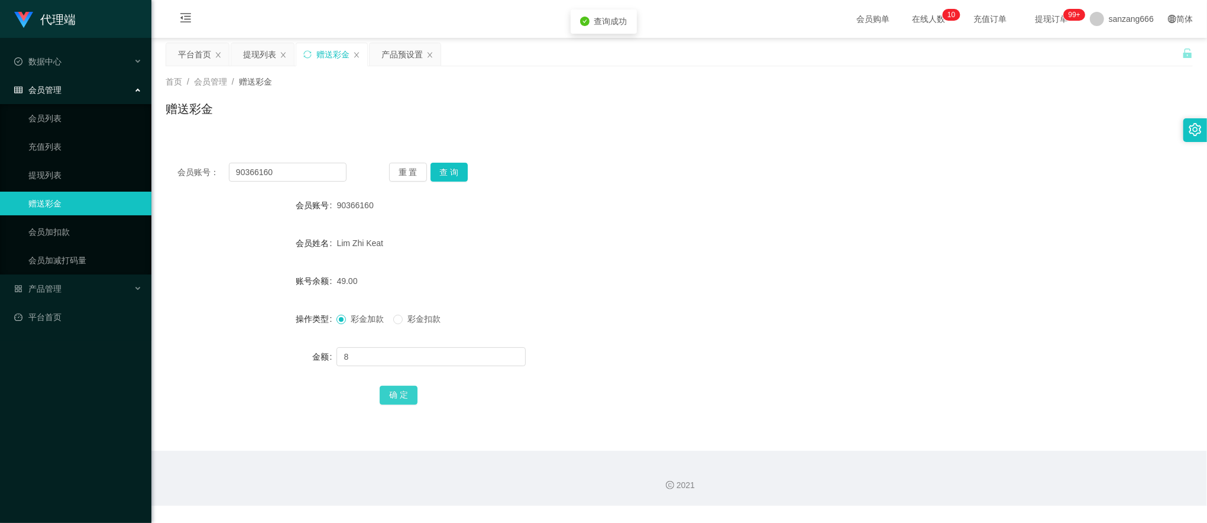
click at [393, 392] on button "确 定" at bounding box center [399, 395] width 38 height 19
click at [247, 173] on input "90366160" at bounding box center [288, 172] width 118 height 19
click at [457, 163] on button "查 询" at bounding box center [450, 172] width 38 height 19
click at [377, 362] on input "text" at bounding box center [431, 356] width 189 height 19
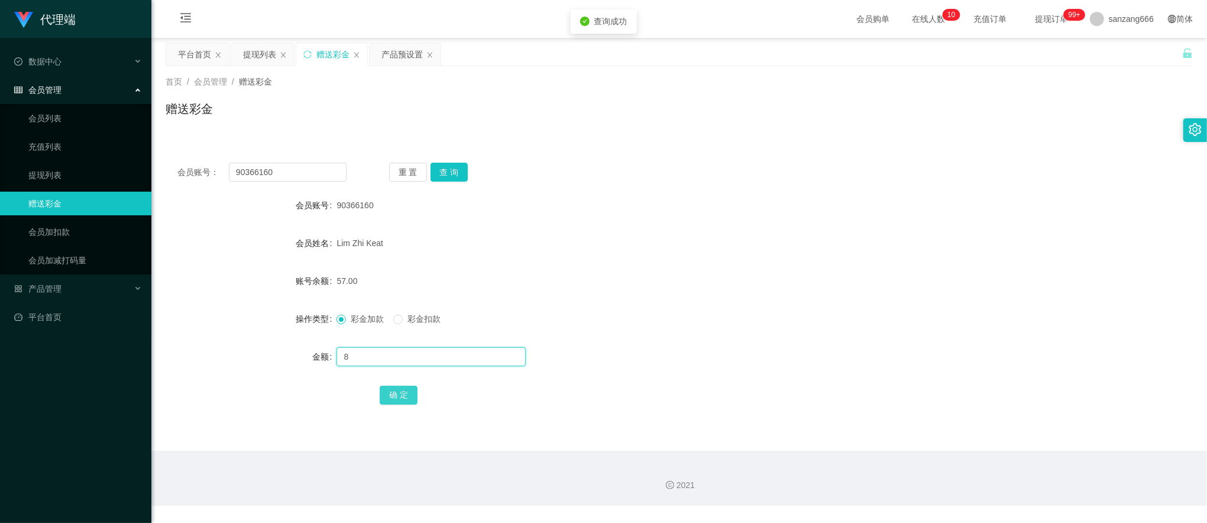
type input "8"
click at [384, 397] on button "确 定" at bounding box center [399, 395] width 38 height 19
click at [431, 174] on button "查 询" at bounding box center [450, 172] width 38 height 19
click at [449, 171] on button "查 询" at bounding box center [450, 172] width 38 height 19
click at [280, 177] on input "90366160" at bounding box center [288, 172] width 118 height 19
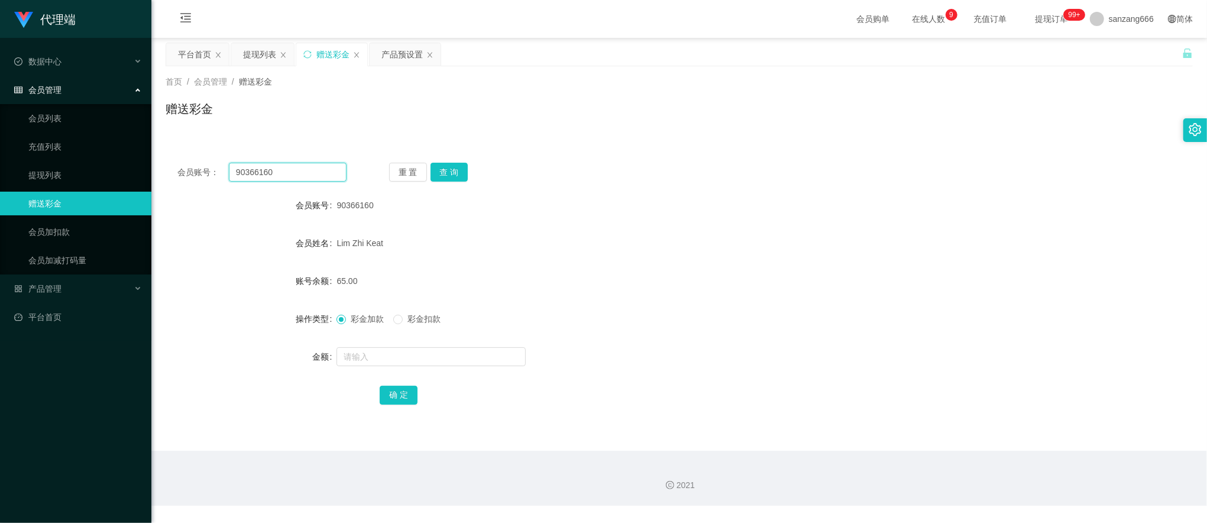
click at [280, 177] on input "90366160" at bounding box center [288, 172] width 118 height 19
paste input "1139679159"
type input "1139679159"
click at [452, 175] on button "查 询" at bounding box center [450, 172] width 38 height 19
click at [396, 351] on input "text" at bounding box center [431, 356] width 189 height 19
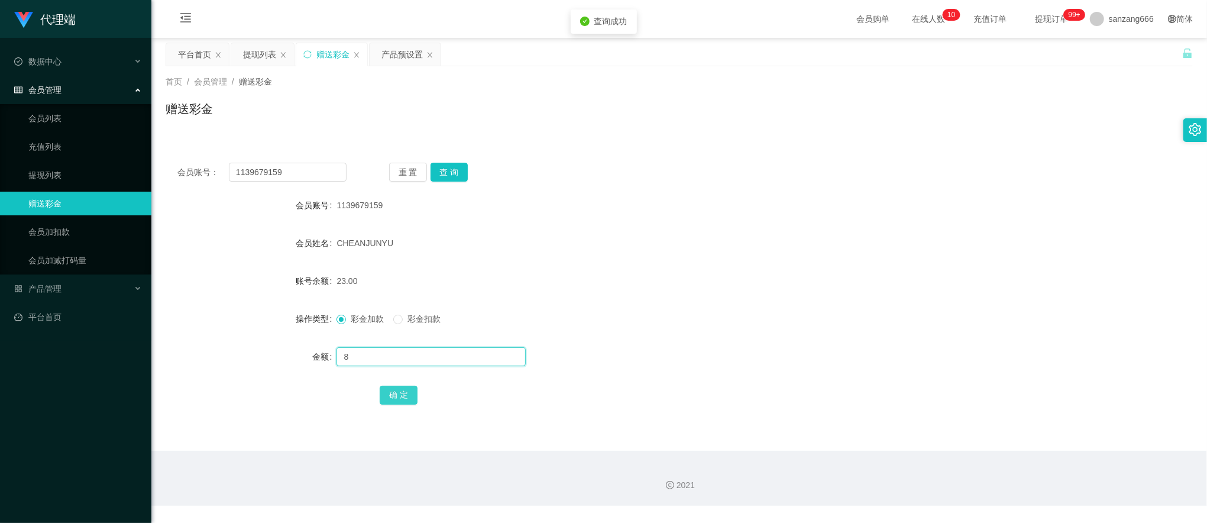
type input "8"
click at [408, 390] on button "确 定" at bounding box center [399, 395] width 38 height 19
click at [292, 176] on input "1139679159" at bounding box center [288, 172] width 118 height 19
paste input "Colalin1997"
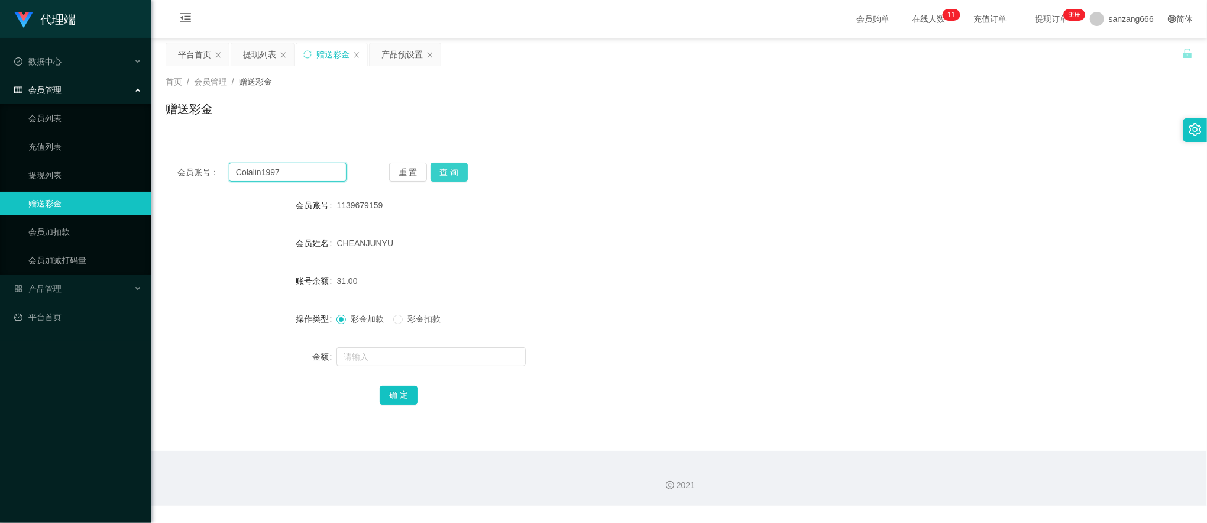
type input "Colalin1997"
click at [446, 170] on button "查 询" at bounding box center [450, 172] width 38 height 19
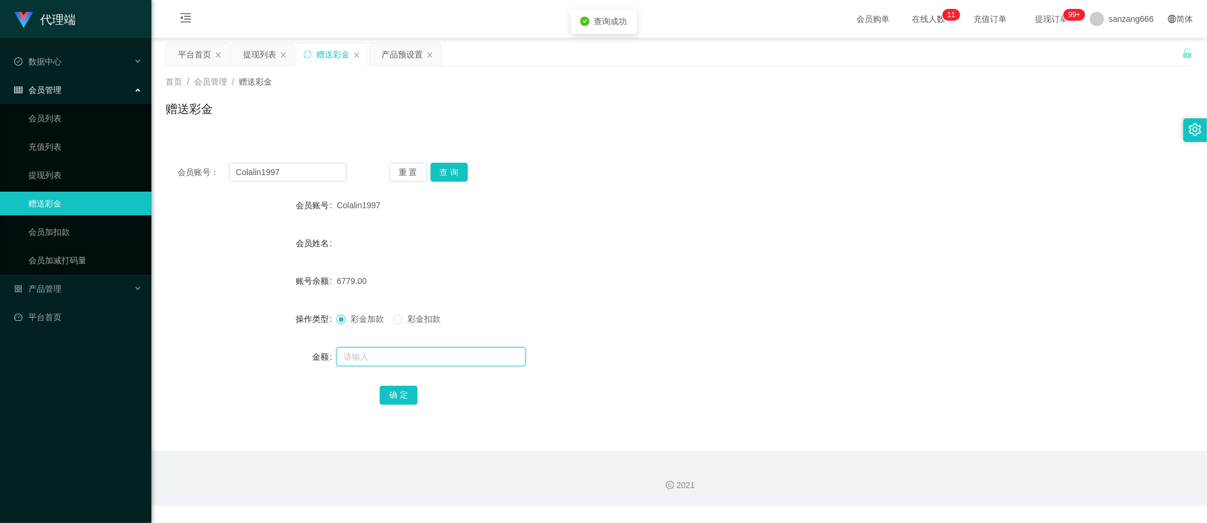
click at [383, 352] on input "text" at bounding box center [431, 356] width 189 height 19
type input "200"
click at [401, 395] on button "确 定" at bounding box center [399, 395] width 38 height 19
click at [350, 356] on input "text" at bounding box center [431, 356] width 189 height 19
type input "200"
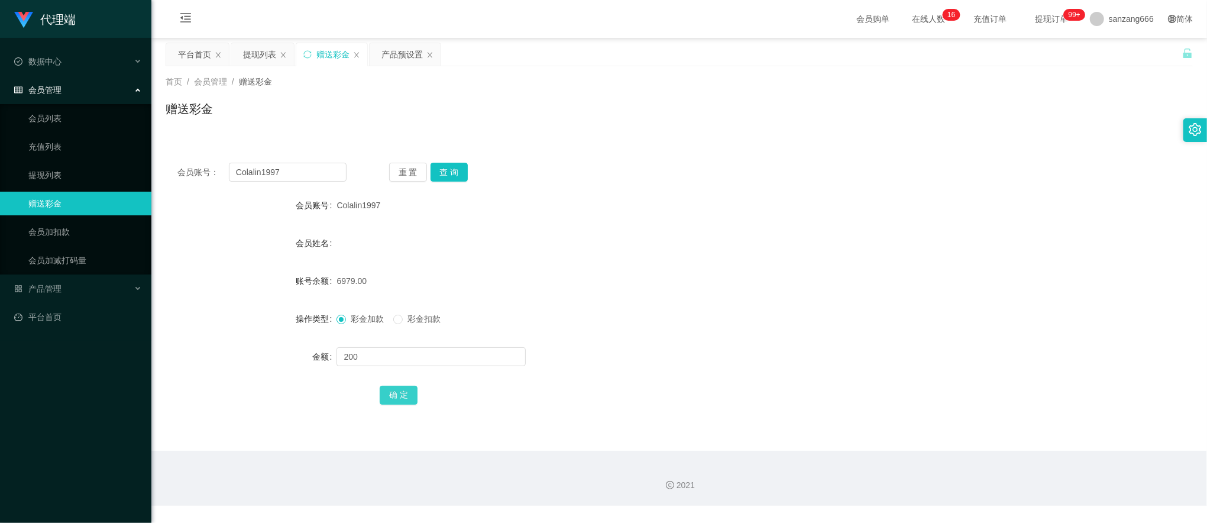
click at [402, 400] on button "确 定" at bounding box center [399, 395] width 38 height 19
click at [258, 168] on input "Colalin1997" at bounding box center [288, 172] width 118 height 19
paste input "Ray1238810"
click at [445, 169] on button "查 询" at bounding box center [450, 172] width 38 height 19
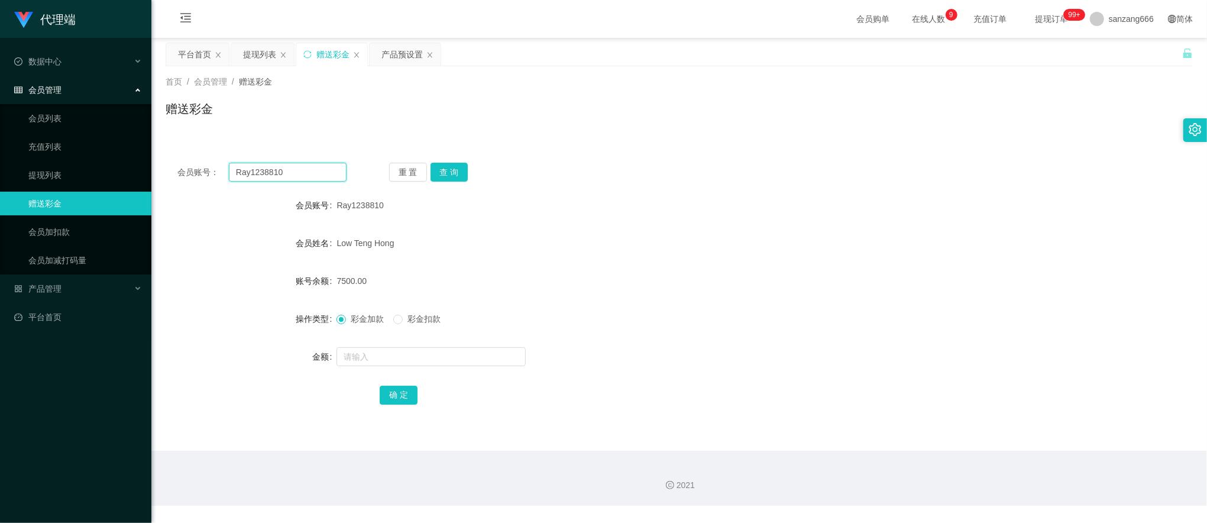
click at [294, 174] on input "Ray1238810" at bounding box center [288, 172] width 118 height 19
paste input "Colalin1997"
type input "Colalin1997"
click at [455, 166] on button "查 询" at bounding box center [450, 172] width 38 height 19
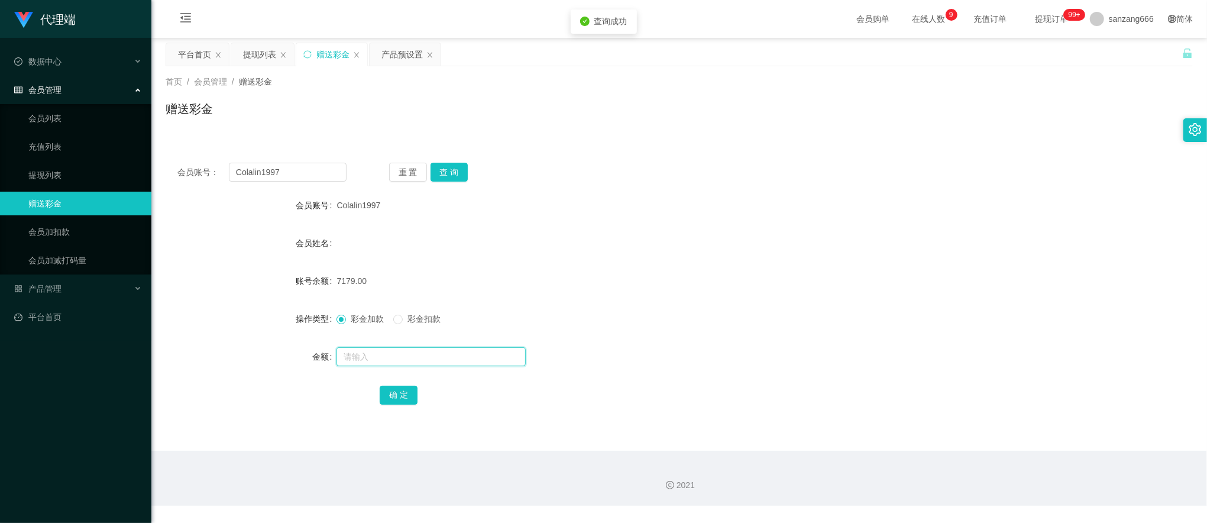
click at [390, 353] on input "text" at bounding box center [431, 356] width 189 height 19
type input "200"
click at [403, 396] on button "确 定" at bounding box center [399, 395] width 38 height 19
click at [256, 166] on input "Colalin1997" at bounding box center [288, 172] width 118 height 19
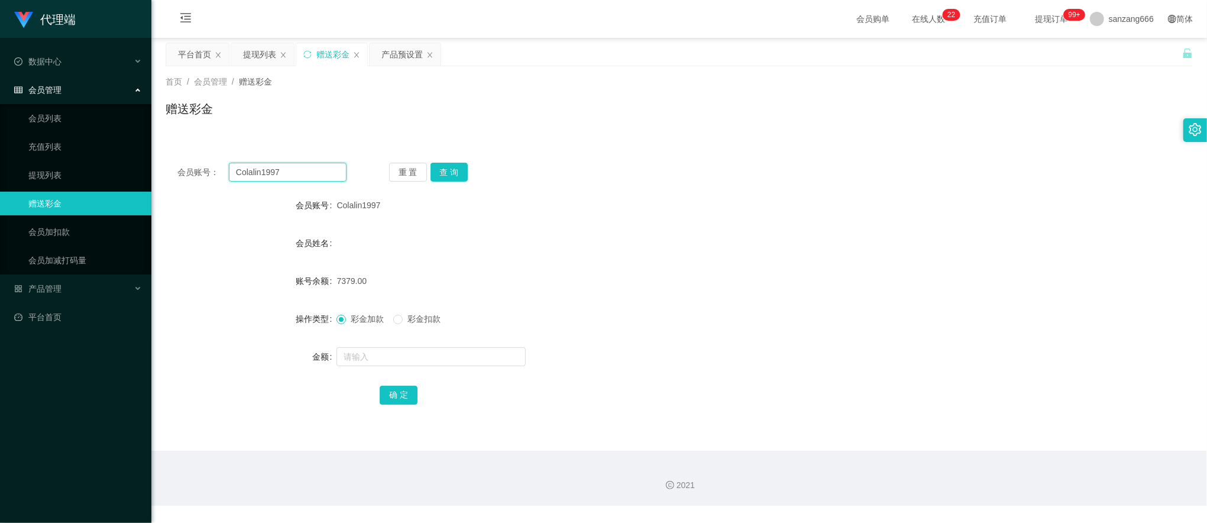
paste input "wuan1122"
type input "wuan1122"
click at [461, 174] on button "查 询" at bounding box center [450, 172] width 38 height 19
click at [368, 355] on input "text" at bounding box center [431, 356] width 189 height 19
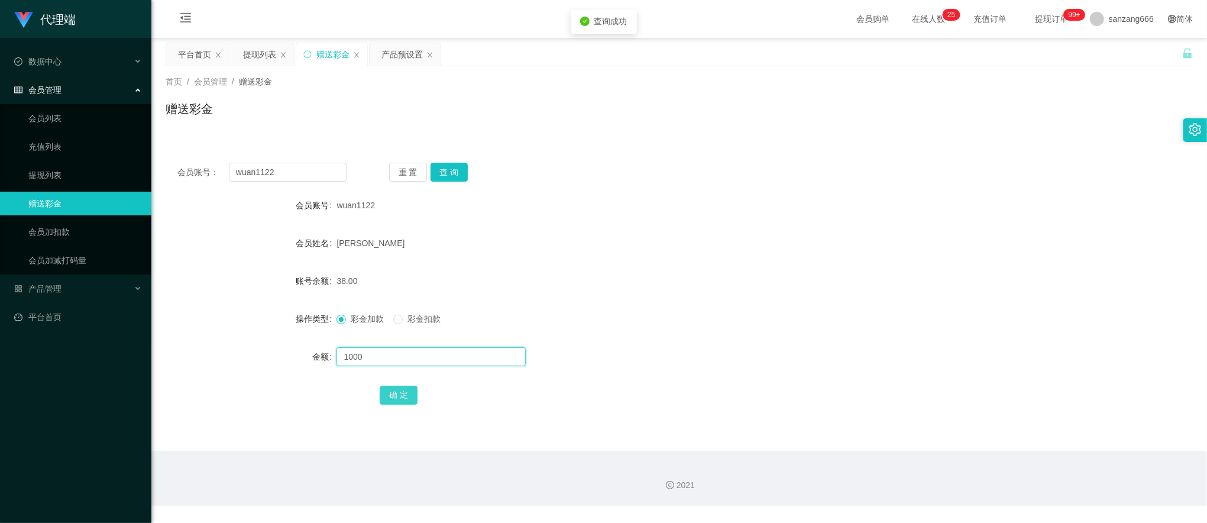
type input "1000"
click at [396, 396] on button "确 定" at bounding box center [399, 395] width 38 height 19
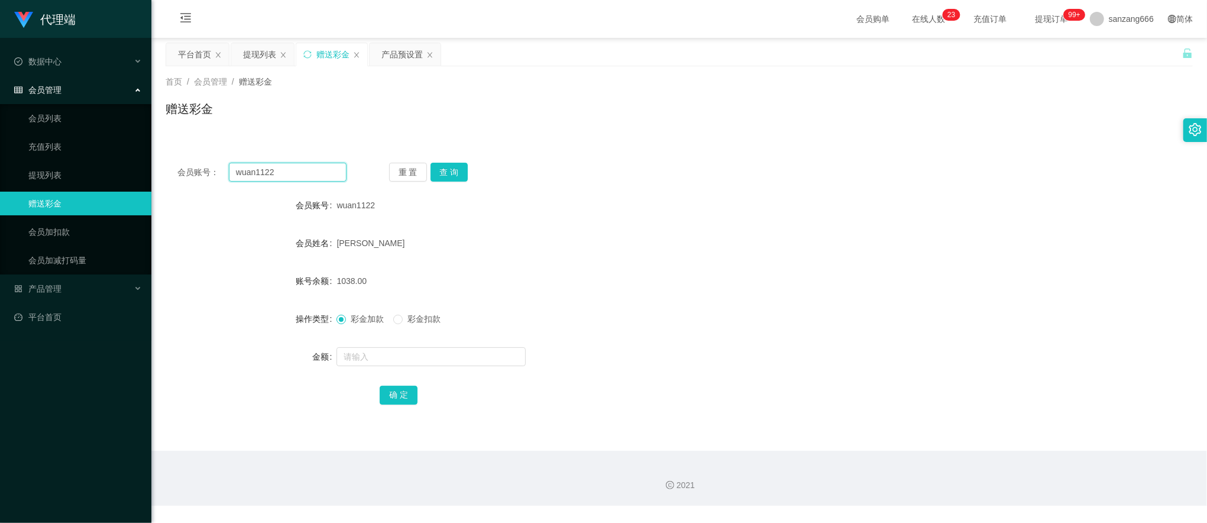
click at [275, 164] on input "wuan1122" at bounding box center [288, 172] width 118 height 19
paste input "88023031"
type input "88023031"
click at [441, 174] on button "查 询" at bounding box center [450, 172] width 38 height 19
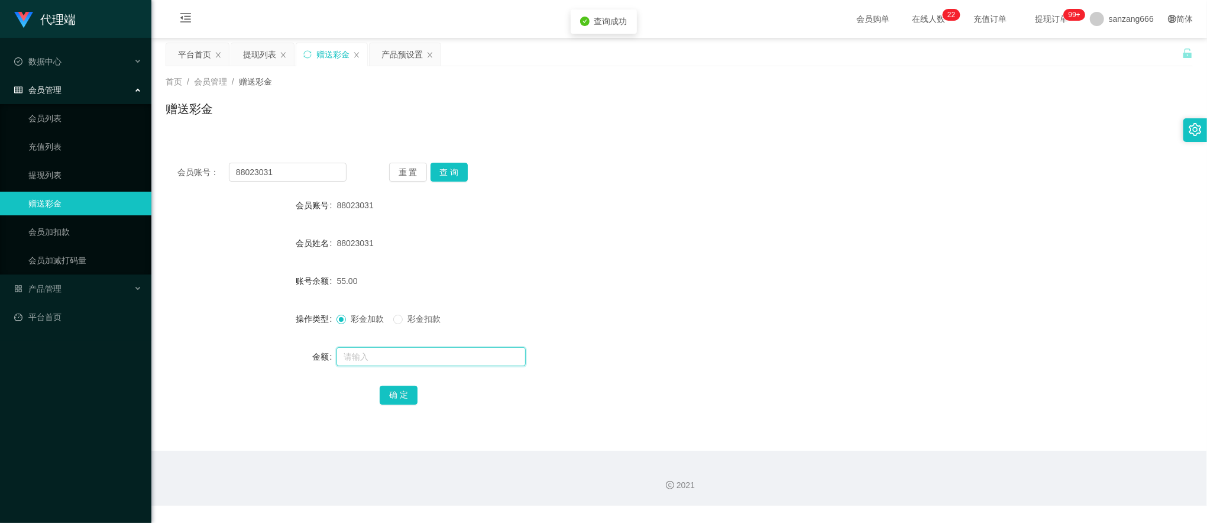
click at [380, 363] on input "text" at bounding box center [431, 356] width 189 height 19
type input "8"
click at [403, 392] on button "确 定" at bounding box center [399, 395] width 38 height 19
click at [285, 168] on input "88023031" at bounding box center [288, 172] width 118 height 19
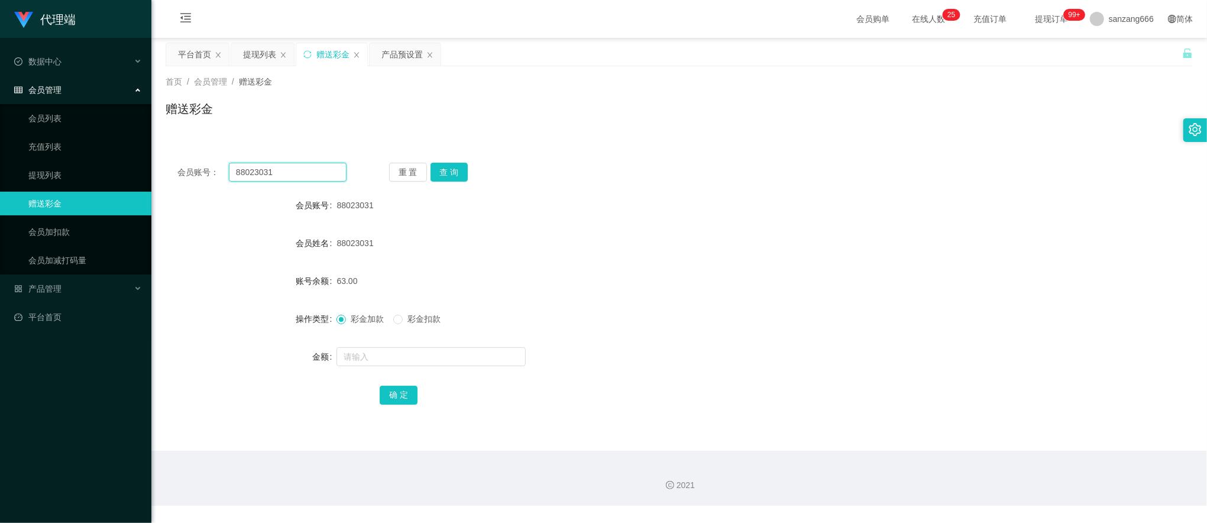
paste input "1139679159"
type input "1139679159"
click at [448, 175] on button "查 询" at bounding box center [450, 172] width 38 height 19
click at [382, 353] on input "text" at bounding box center [431, 356] width 189 height 19
type input "8"
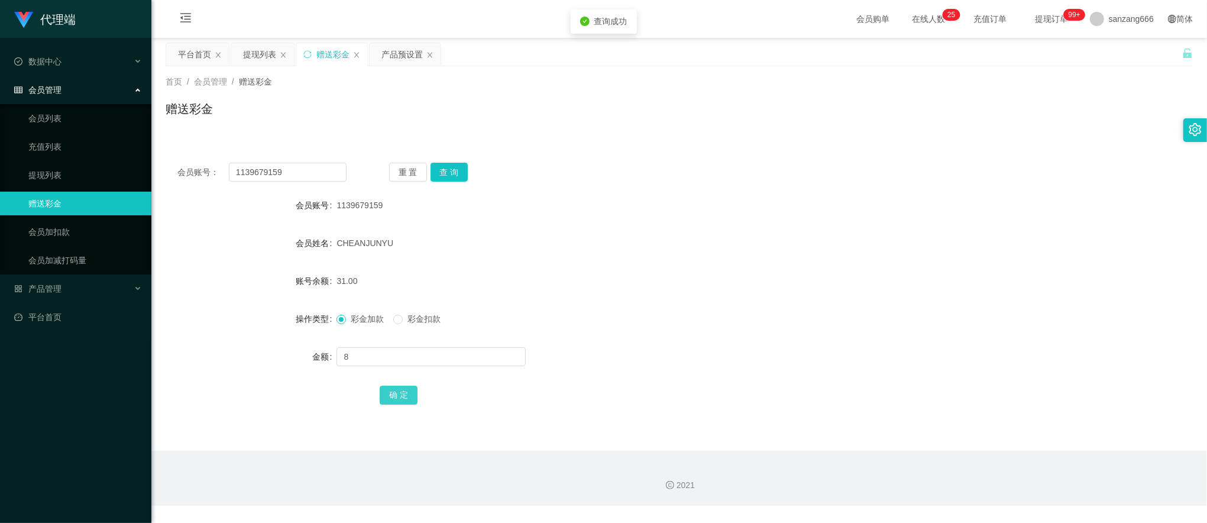
click at [401, 396] on button "确 定" at bounding box center [399, 395] width 38 height 19
click at [267, 180] on input "1139679159" at bounding box center [288, 172] width 118 height 19
paste input "88023031"
type input "88023031"
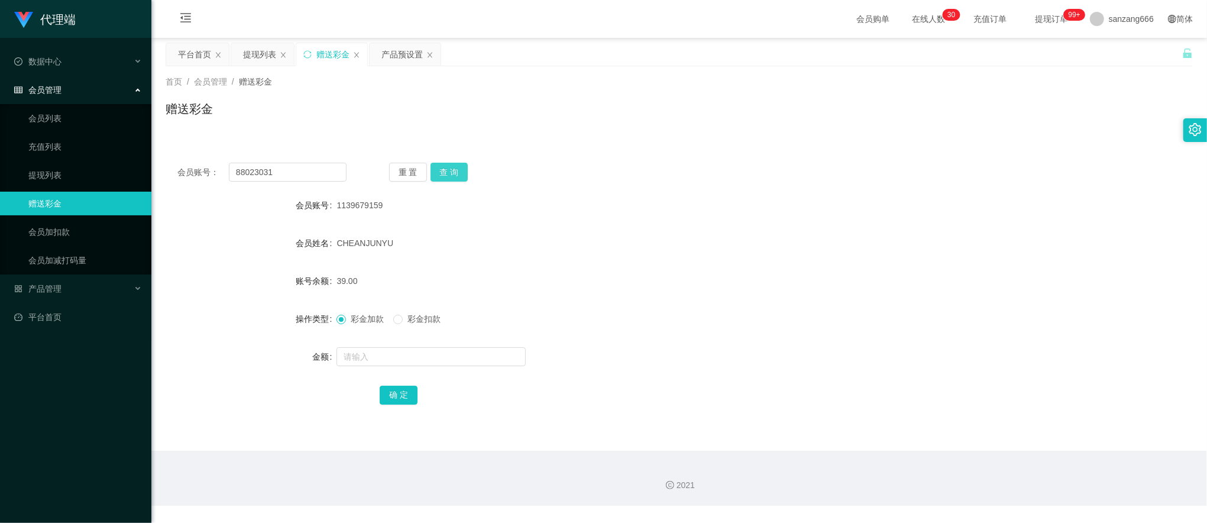
click at [440, 173] on button "查 询" at bounding box center [450, 172] width 38 height 19
click at [384, 349] on input "text" at bounding box center [431, 356] width 189 height 19
type input "8"
click at [394, 401] on button "确 定" at bounding box center [399, 395] width 38 height 19
click at [276, 57] on div "提现列表" at bounding box center [259, 54] width 33 height 22
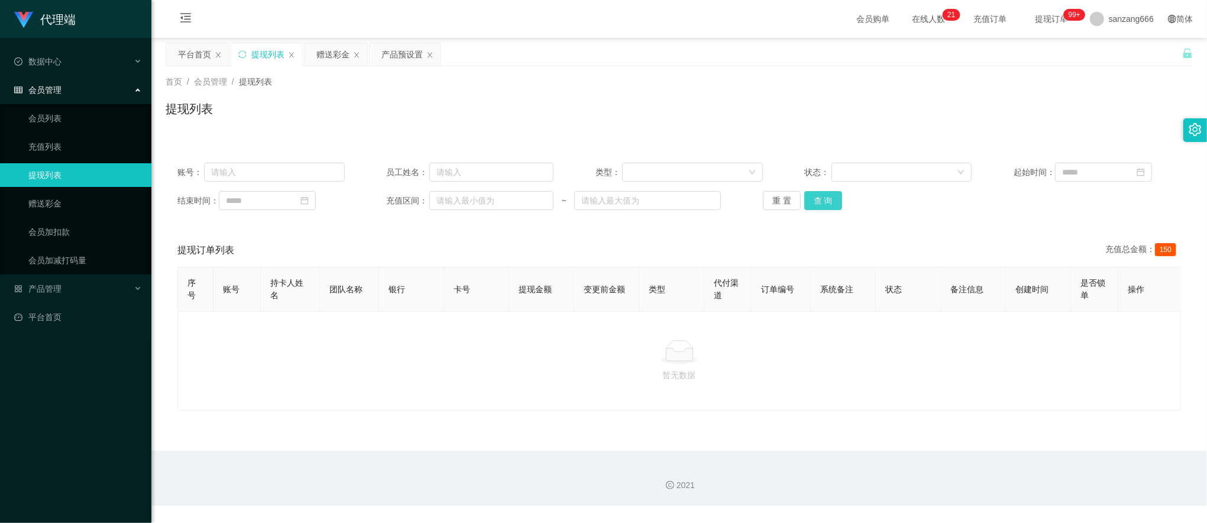
click at [810, 195] on button "查 询" at bounding box center [823, 200] width 38 height 19
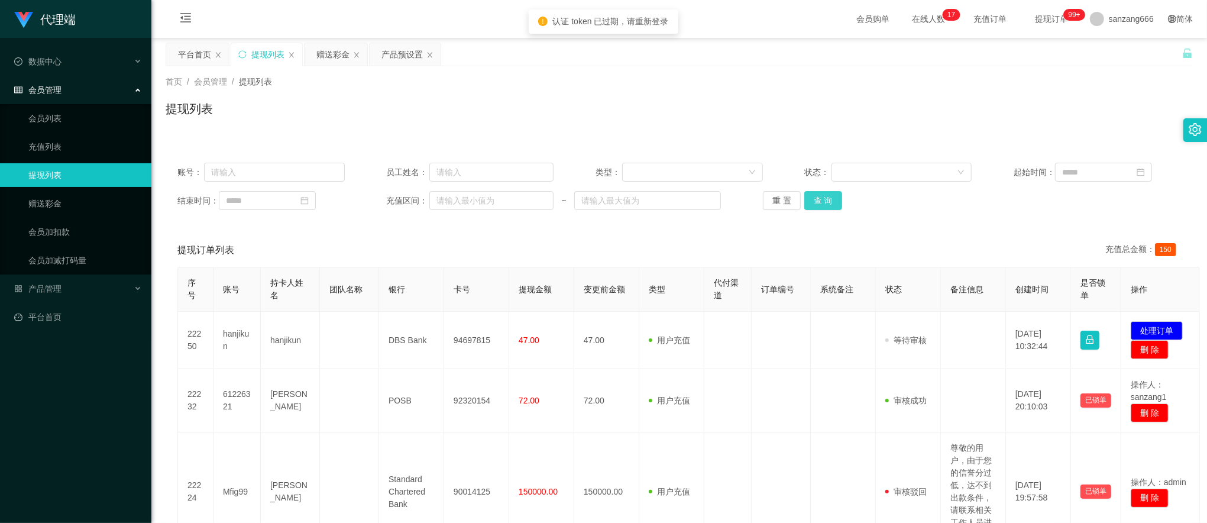
click at [817, 199] on button "查 询" at bounding box center [823, 200] width 38 height 19
click at [1120, 20] on span "sanzang666" at bounding box center [1131, 19] width 45 height 38
click at [1099, 58] on li "退出登录" at bounding box center [1117, 52] width 89 height 19
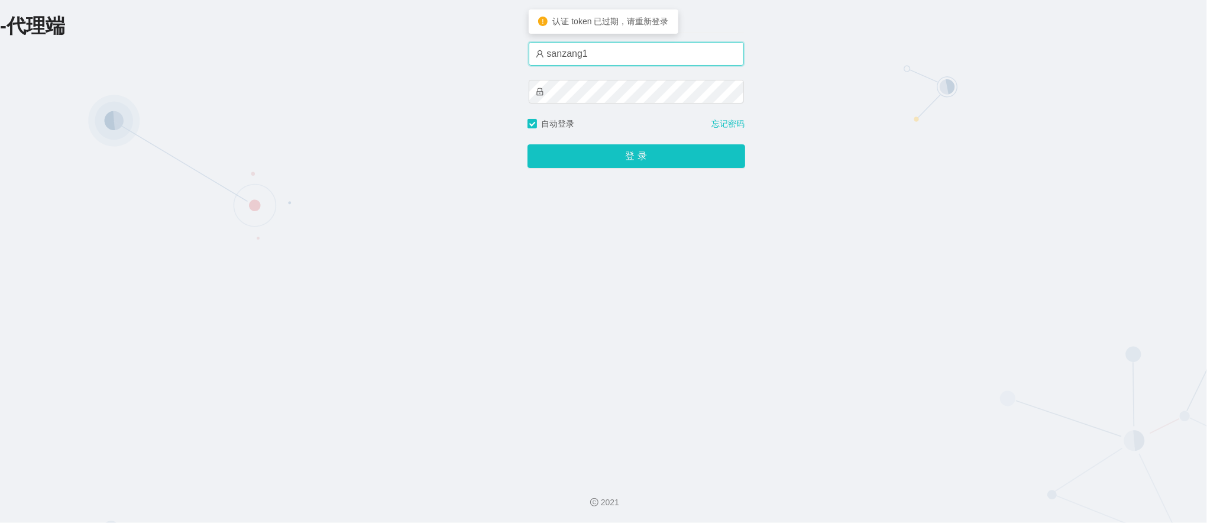
click at [706, 53] on input "sanzang1" at bounding box center [636, 54] width 215 height 24
type input "sanzang666"
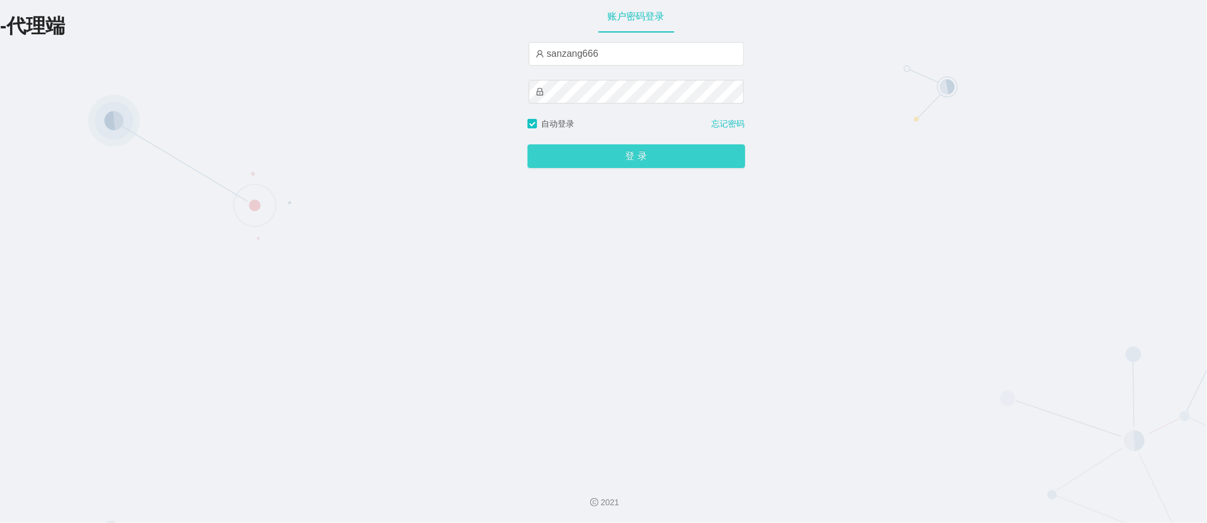
click at [597, 161] on button "登 录" at bounding box center [637, 156] width 218 height 24
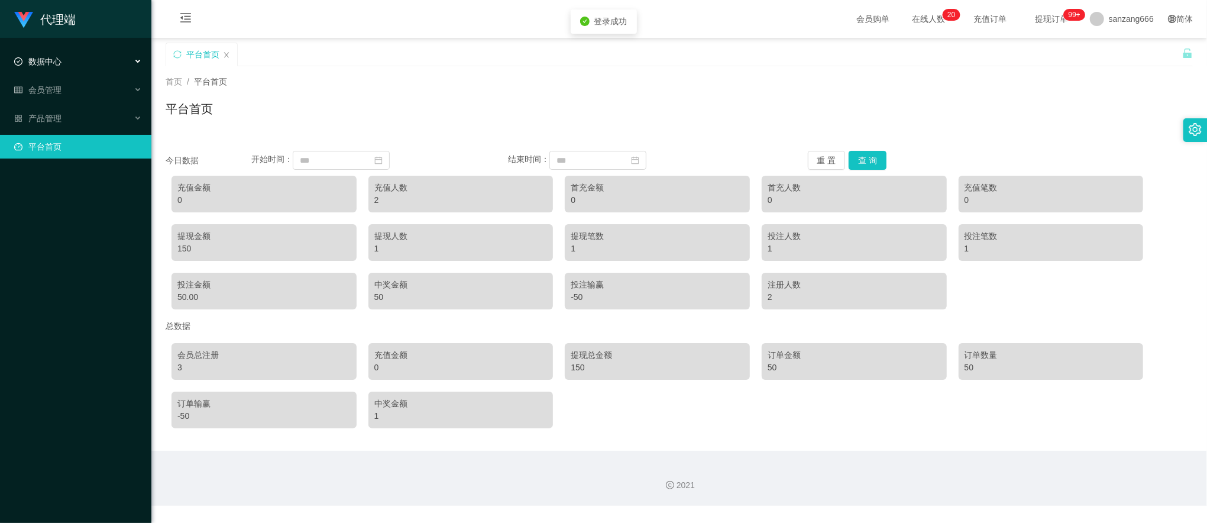
click at [46, 62] on span "数据中心" at bounding box center [37, 61] width 47 height 9
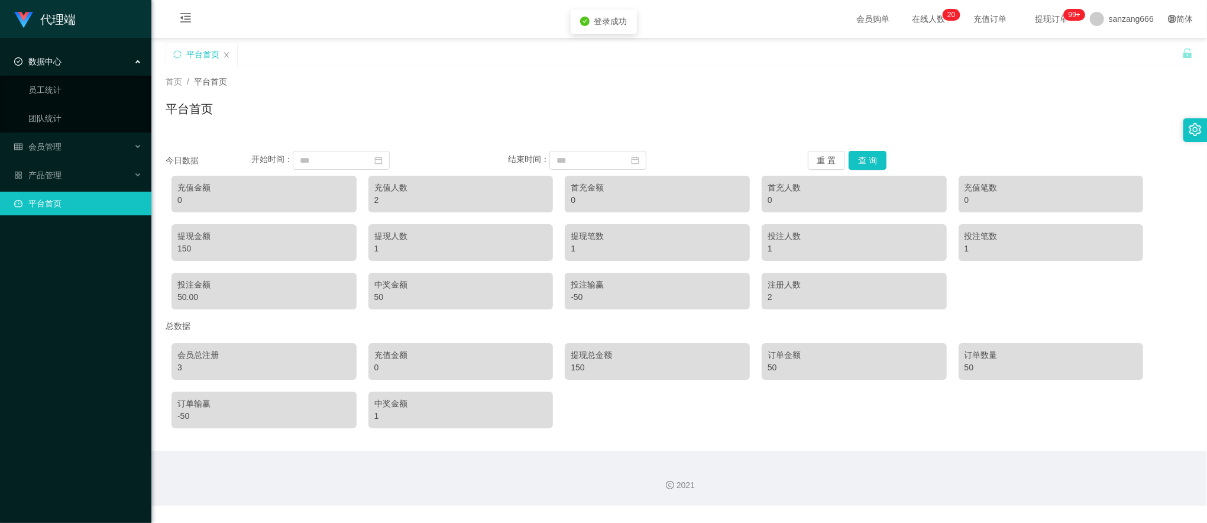
click at [54, 46] on ul "数据中心 员工统计 团队统计 会员管理 产品管理 平台首页" at bounding box center [75, 132] width 151 height 189
click at [55, 60] on span "数据中心" at bounding box center [37, 61] width 47 height 9
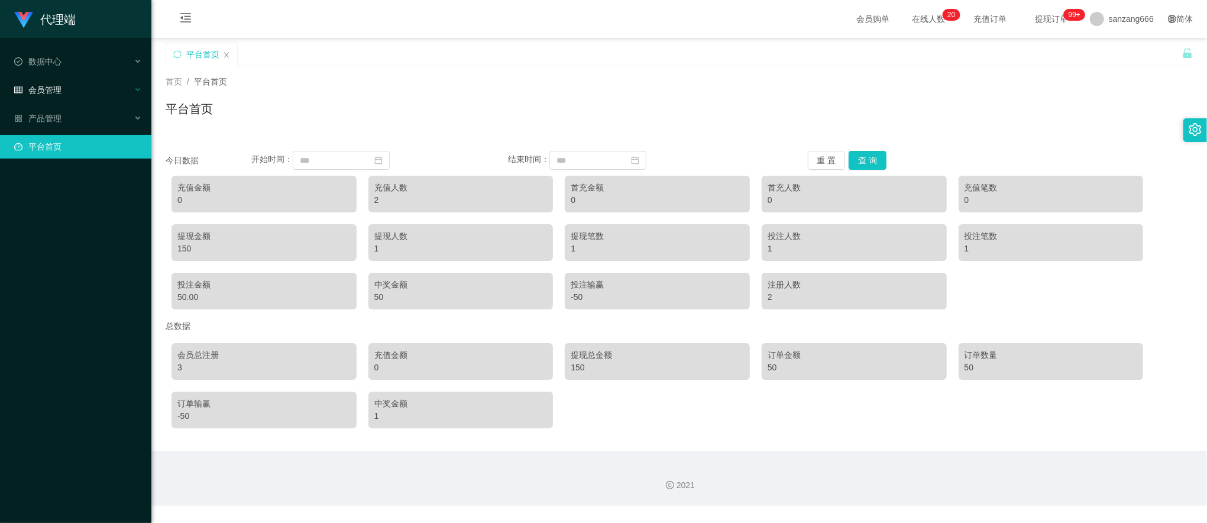
click at [57, 79] on div "会员管理" at bounding box center [75, 90] width 151 height 24
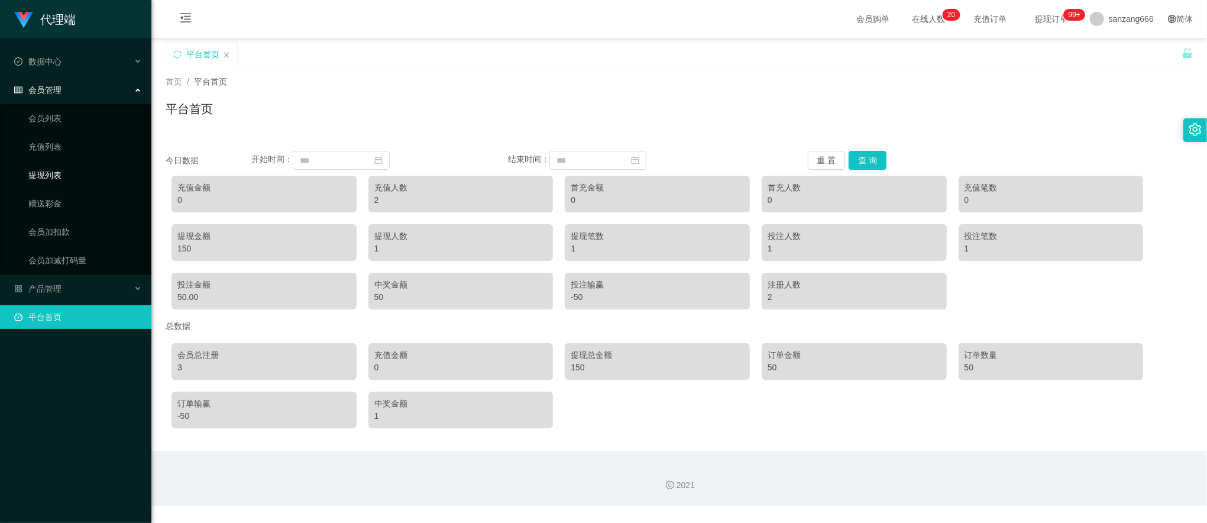
click at [58, 167] on link "提现列表" at bounding box center [85, 175] width 114 height 24
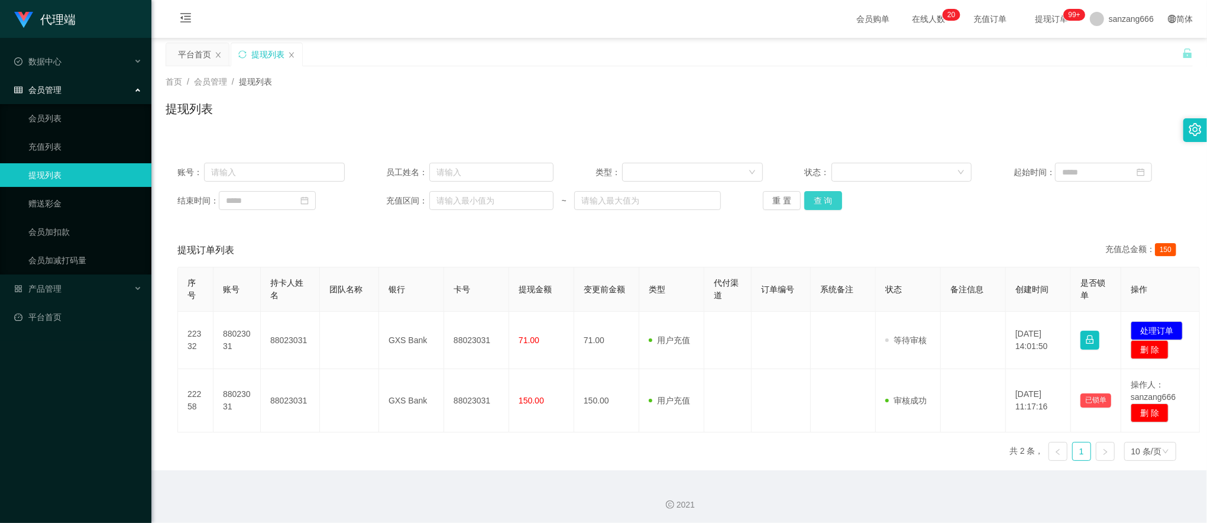
click at [824, 192] on button "查 询" at bounding box center [823, 200] width 38 height 19
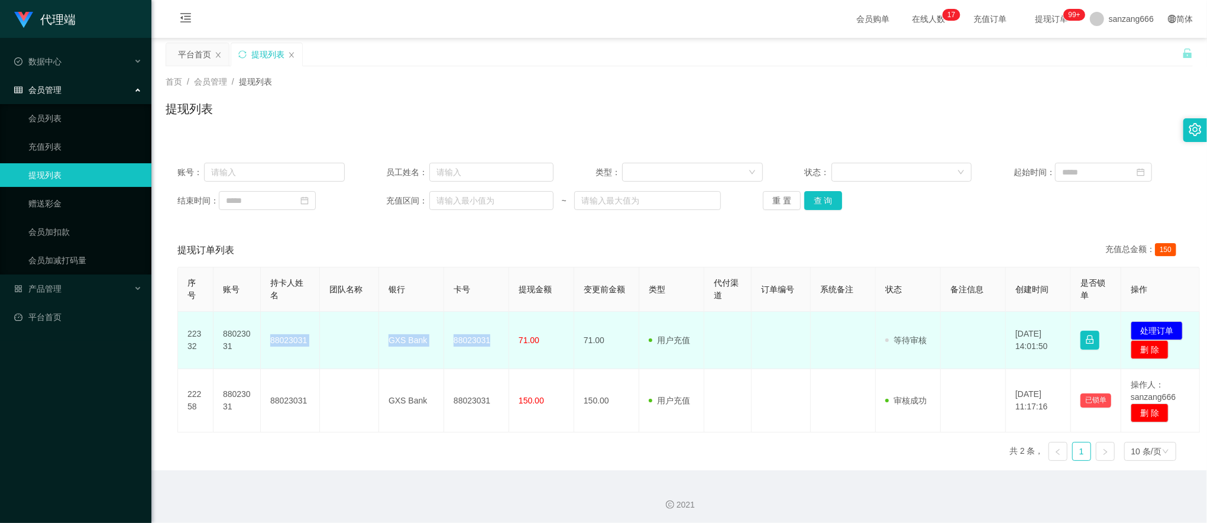
drag, startPoint x: 268, startPoint y: 336, endPoint x: 500, endPoint y: 339, distance: 231.9
click at [500, 339] on tr "22332 88023031 88023031 GXS Bank 88023031 71.00 71.00 用户充值 人工扣款 审核驳回 审核成功 等待审核 …" at bounding box center [689, 340] width 1022 height 57
copy tr "88023031 GXS Bank 88023031"
click at [1147, 329] on button "处理订单" at bounding box center [1157, 330] width 52 height 19
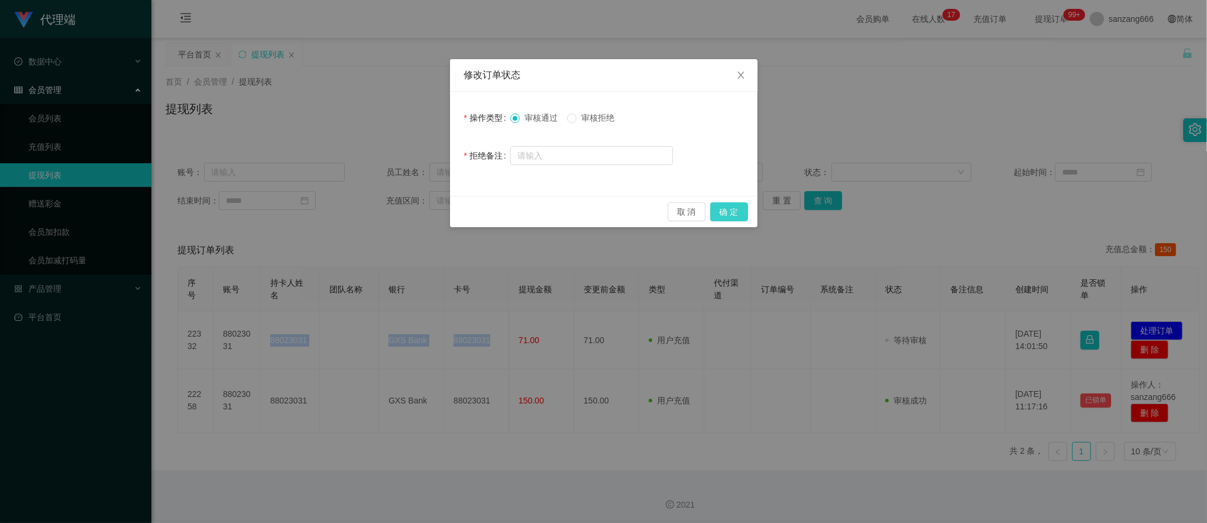
click at [723, 209] on button "确 定" at bounding box center [729, 211] width 38 height 19
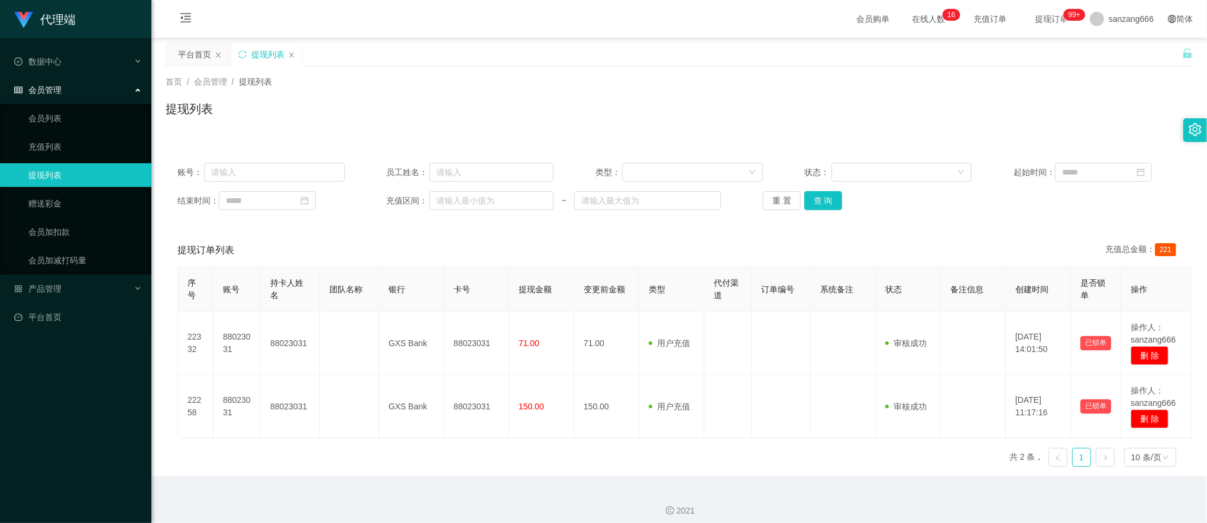
click at [1031, 231] on div "账号： 员工姓名： 类型： 状态： 起始时间： 结束时间： 充值区间： ~ 重 置 查 询 提现订单列表 充值总金额： 221 序号 账号 持卡人姓名 团队名…" at bounding box center [679, 313] width 1027 height 325
click at [48, 192] on link "赠送彩金" at bounding box center [85, 204] width 114 height 24
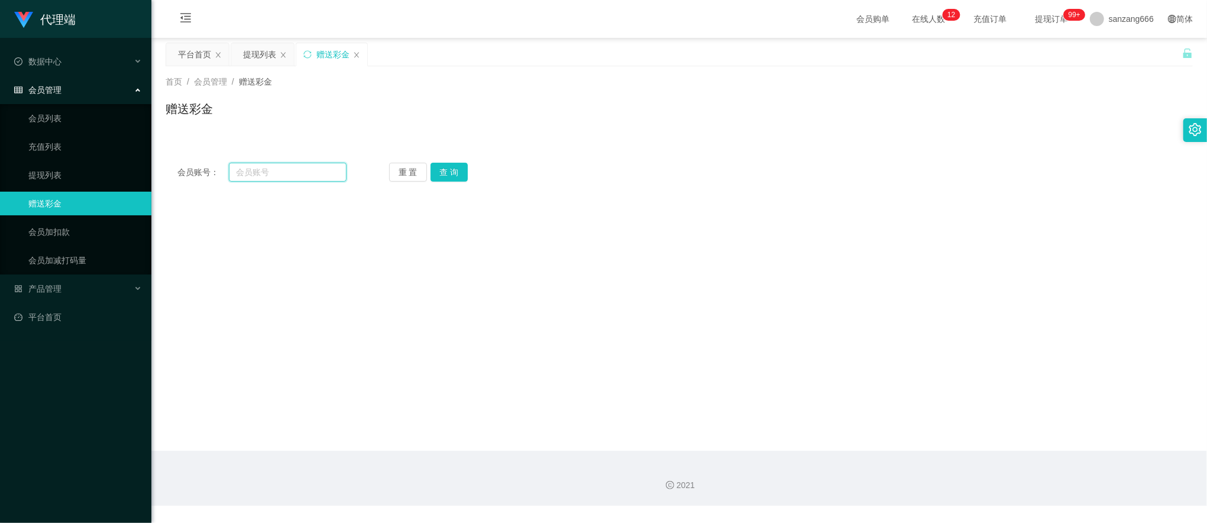
click at [280, 172] on input "text" at bounding box center [288, 172] width 118 height 19
paste input "1139679159"
type input "1139679159"
click at [455, 166] on button "查 询" at bounding box center [450, 172] width 38 height 19
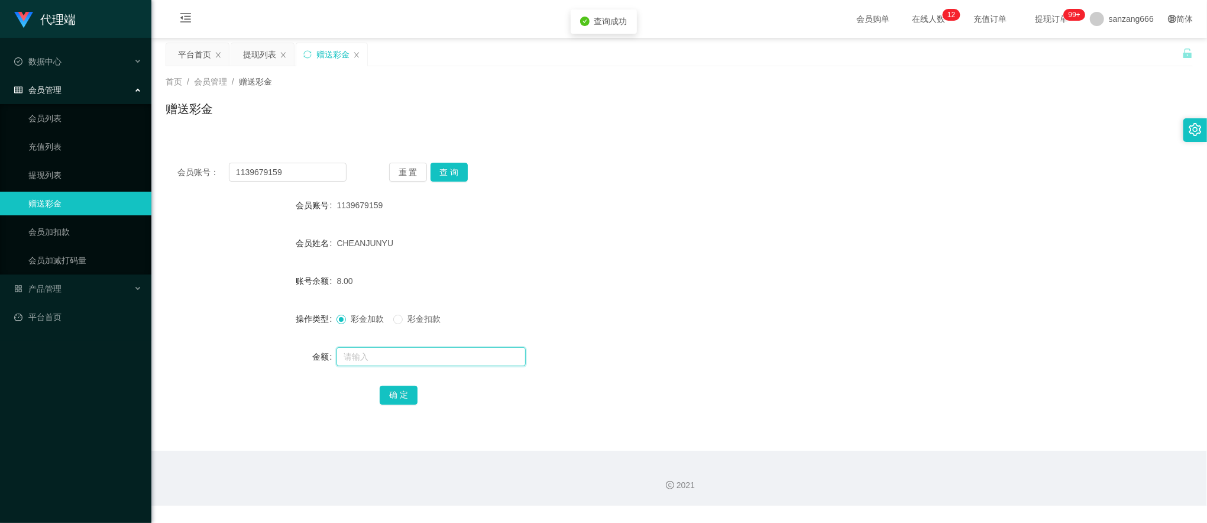
click at [375, 354] on input "text" at bounding box center [431, 356] width 189 height 19
type input "8"
click at [396, 391] on button "确 定" at bounding box center [399, 395] width 38 height 19
click at [258, 52] on div "提现列表" at bounding box center [259, 54] width 33 height 22
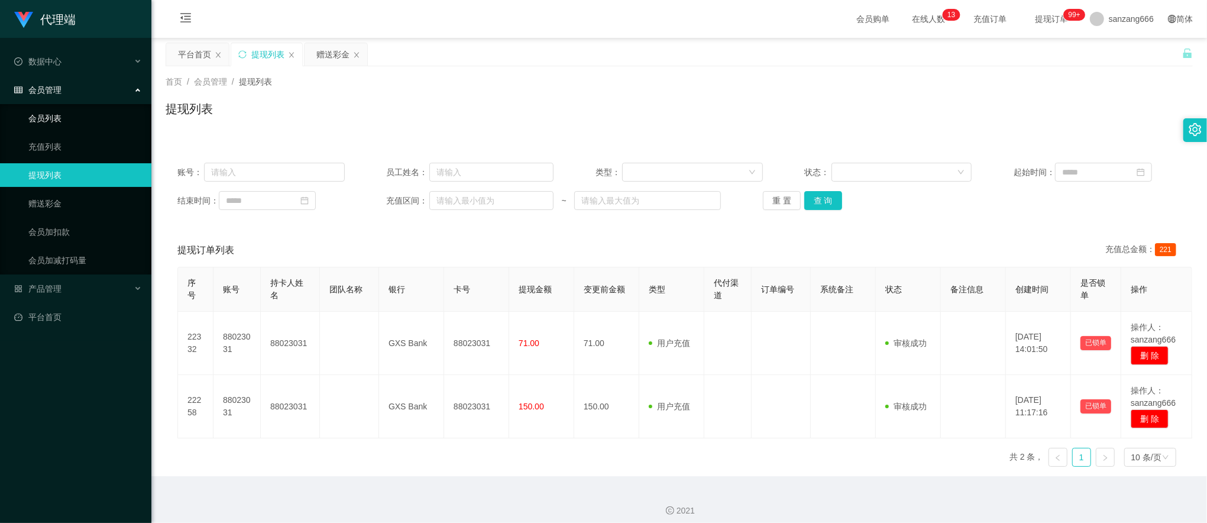
drag, startPoint x: 51, startPoint y: 115, endPoint x: 72, endPoint y: 109, distance: 21.4
click at [51, 115] on link "会员列表" at bounding box center [85, 118] width 114 height 24
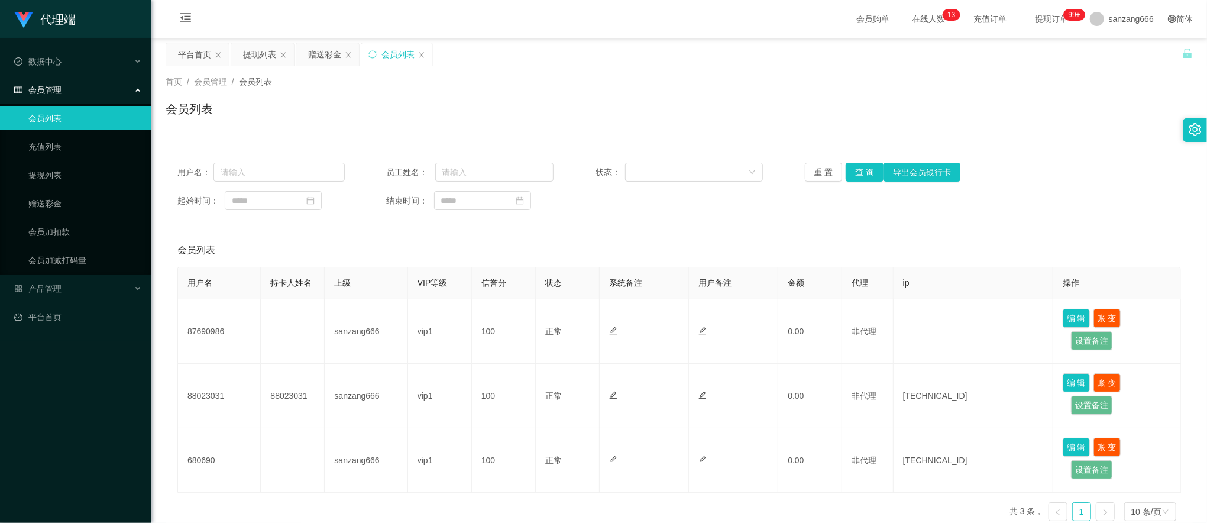
click at [225, 161] on div "用户名： 员工姓名： 状态： 重 置 查 询 导出会员银行卡 起始时间： 结束时间：" at bounding box center [679, 186] width 1027 height 71
click at [229, 172] on input "text" at bounding box center [278, 172] width 131 height 19
paste input "1139679159"
type input "1139679159"
click at [860, 174] on button "查 询" at bounding box center [865, 172] width 38 height 19
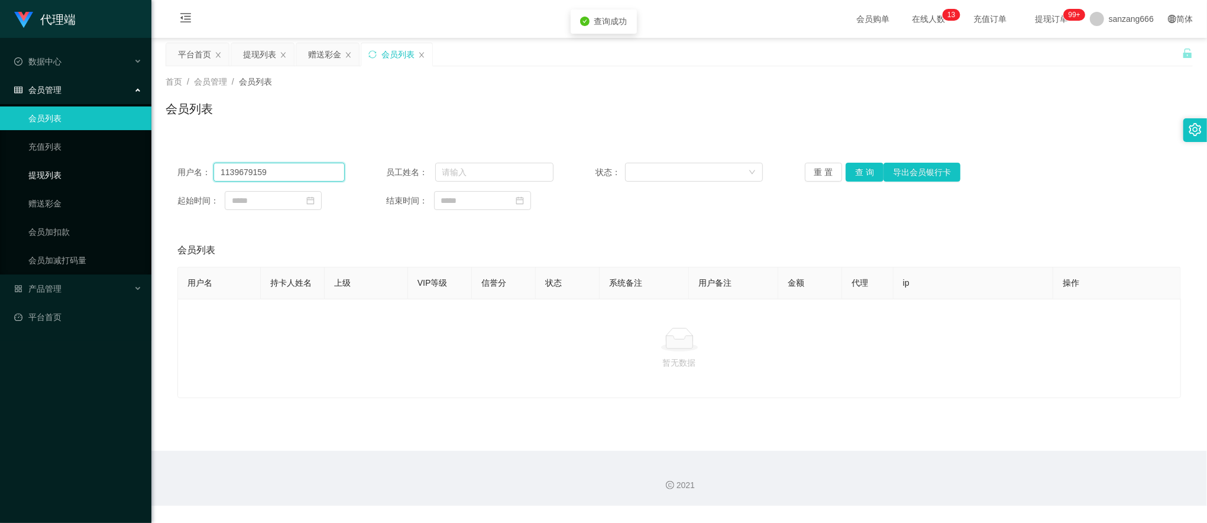
drag, startPoint x: 268, startPoint y: 175, endPoint x: 105, endPoint y: 164, distance: 163.0
click at [105, 164] on section "代理端 数据中心 员工统计 团队统计 会员管理 会员列表 充值列表 提现列表 赠送彩金 会员加扣款 会员加减打码量 产品管理 平台首页 保存配置 重置配置 整…" at bounding box center [603, 253] width 1207 height 506
